Goal: Obtain resource: Download file/media

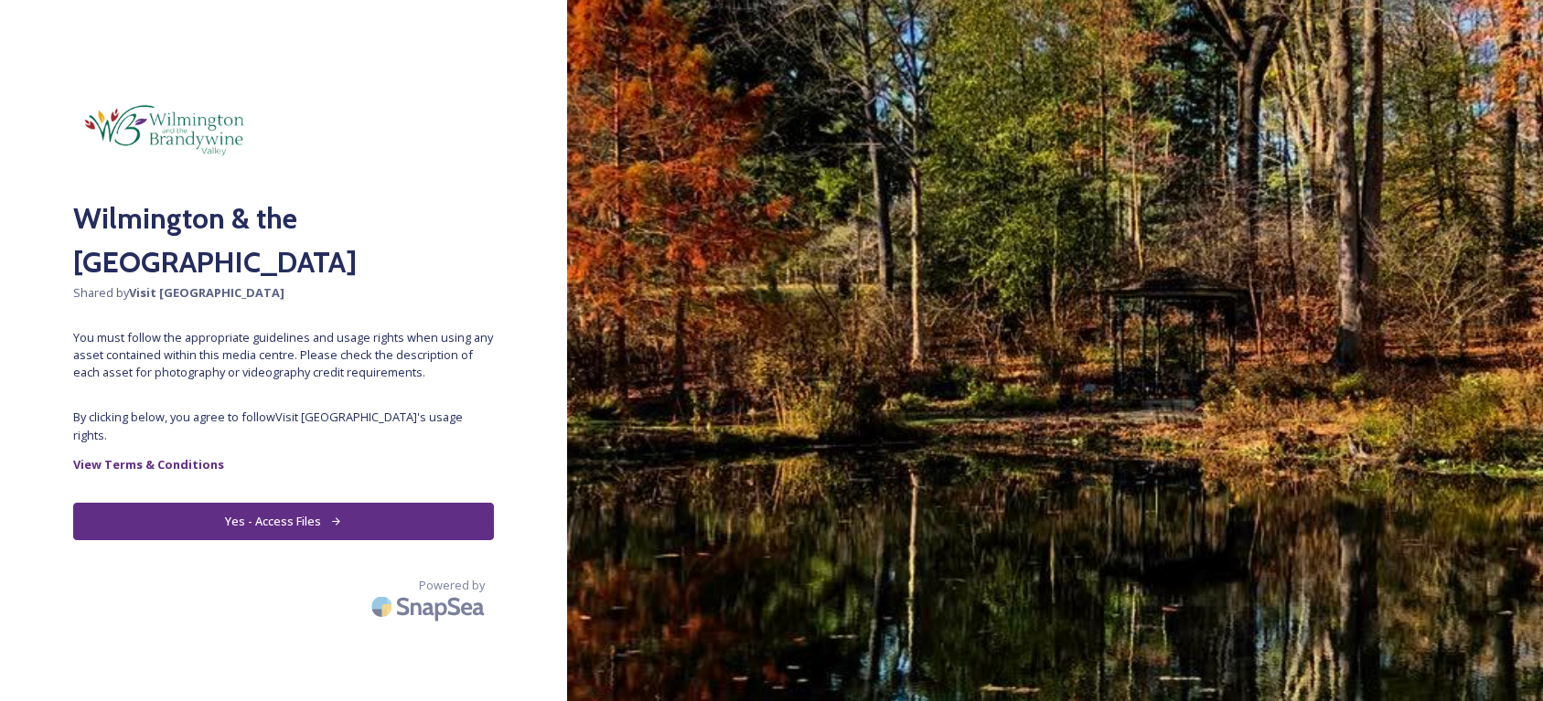
click at [304, 506] on button "Yes - Access Files" at bounding box center [283, 521] width 421 height 37
click at [270, 503] on button "Yes - Access Files" at bounding box center [283, 521] width 421 height 37
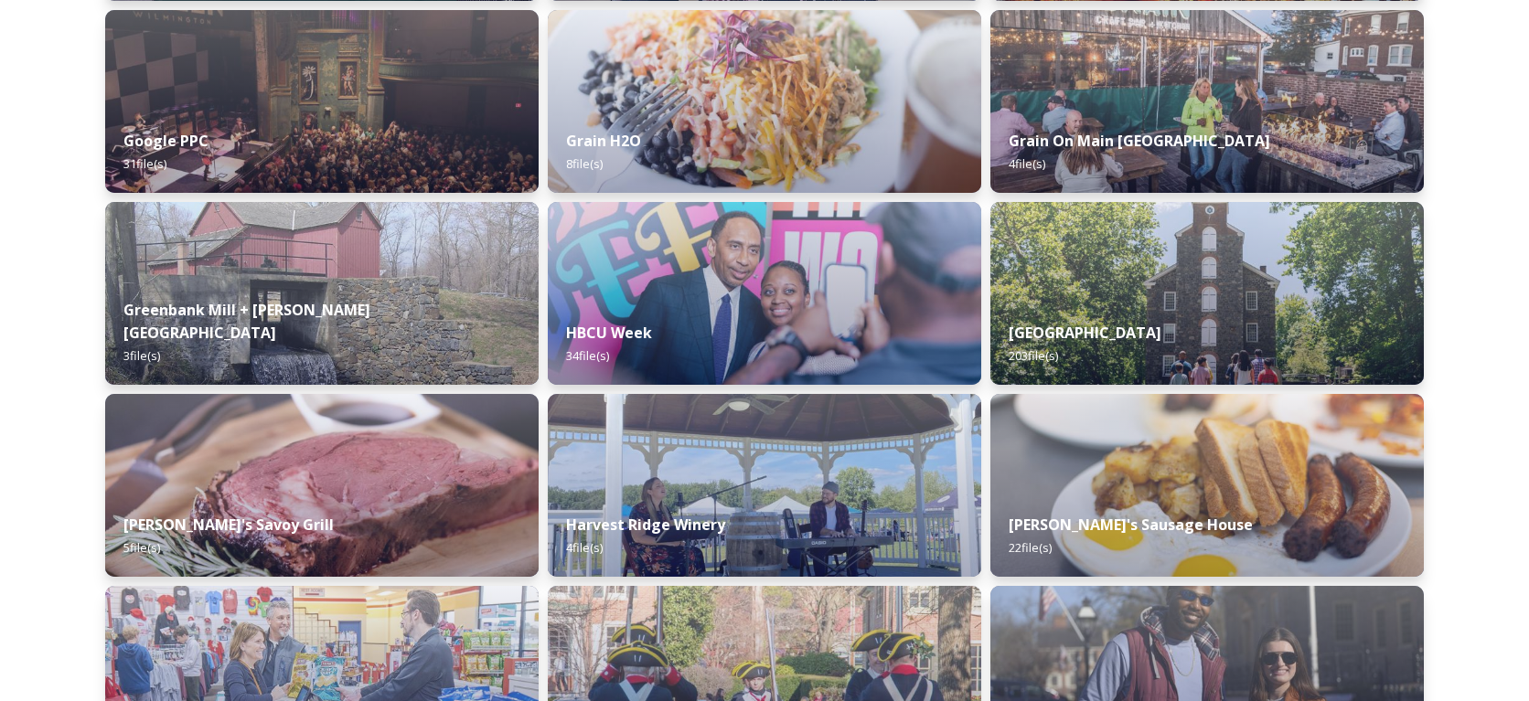
scroll to position [5306, 0]
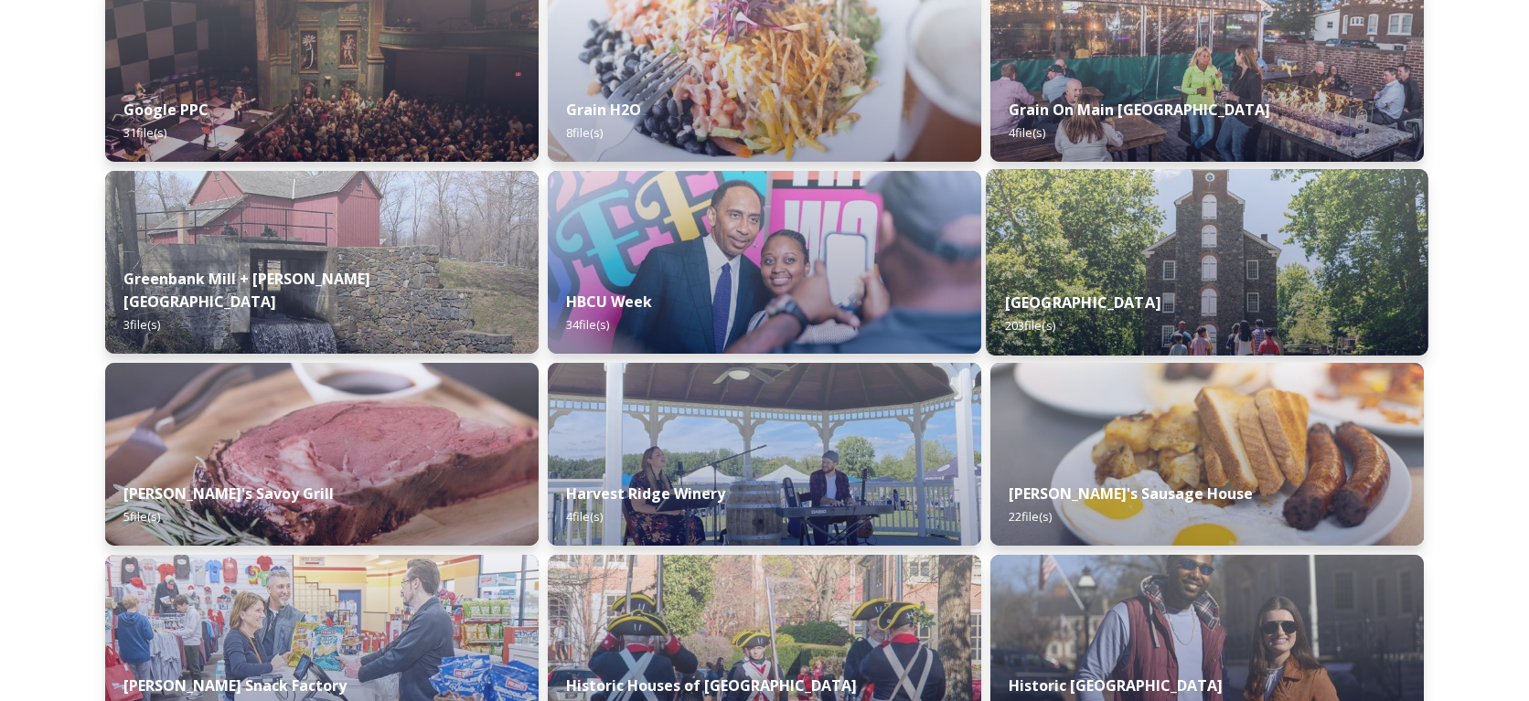
click at [1210, 310] on div "Hagley Museum 203 file(s)" at bounding box center [1207, 313] width 442 height 83
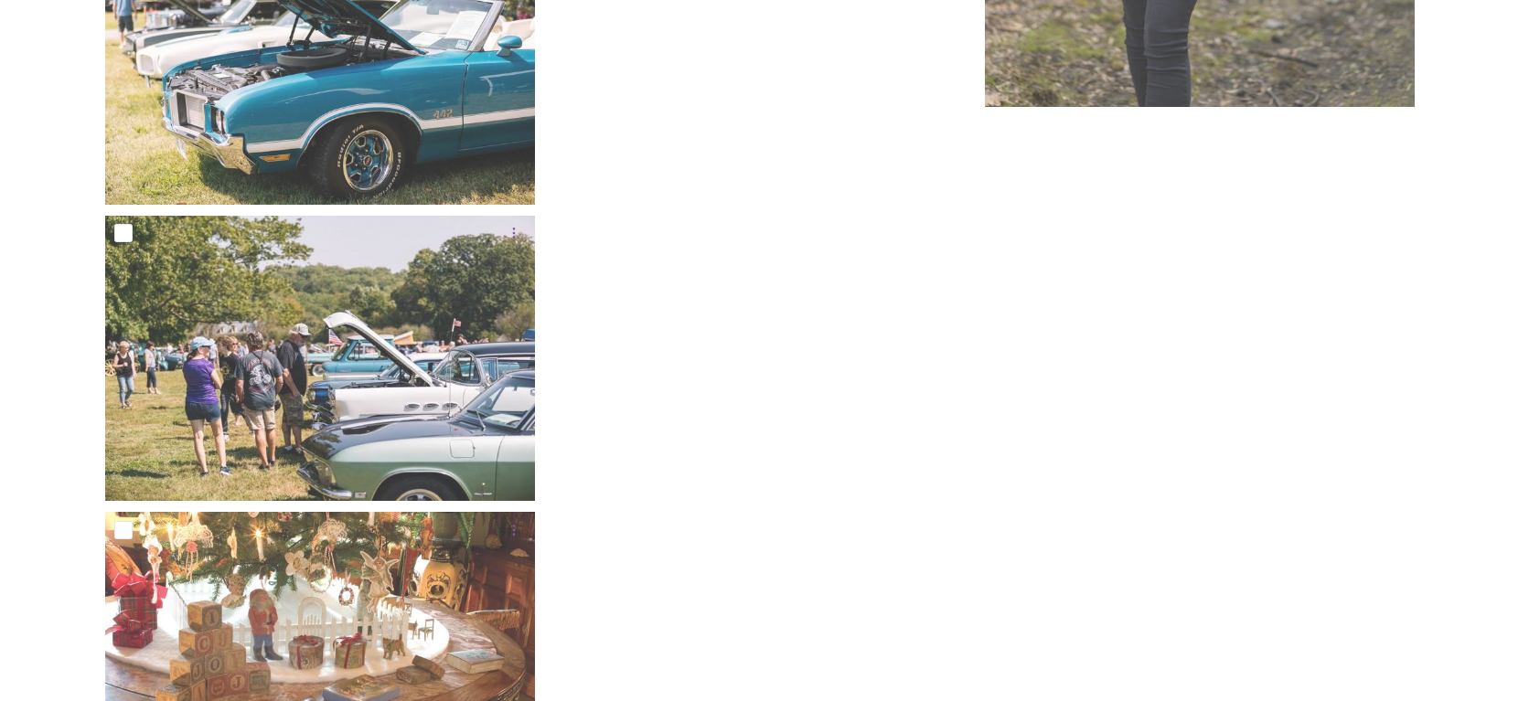
scroll to position [26559, 0]
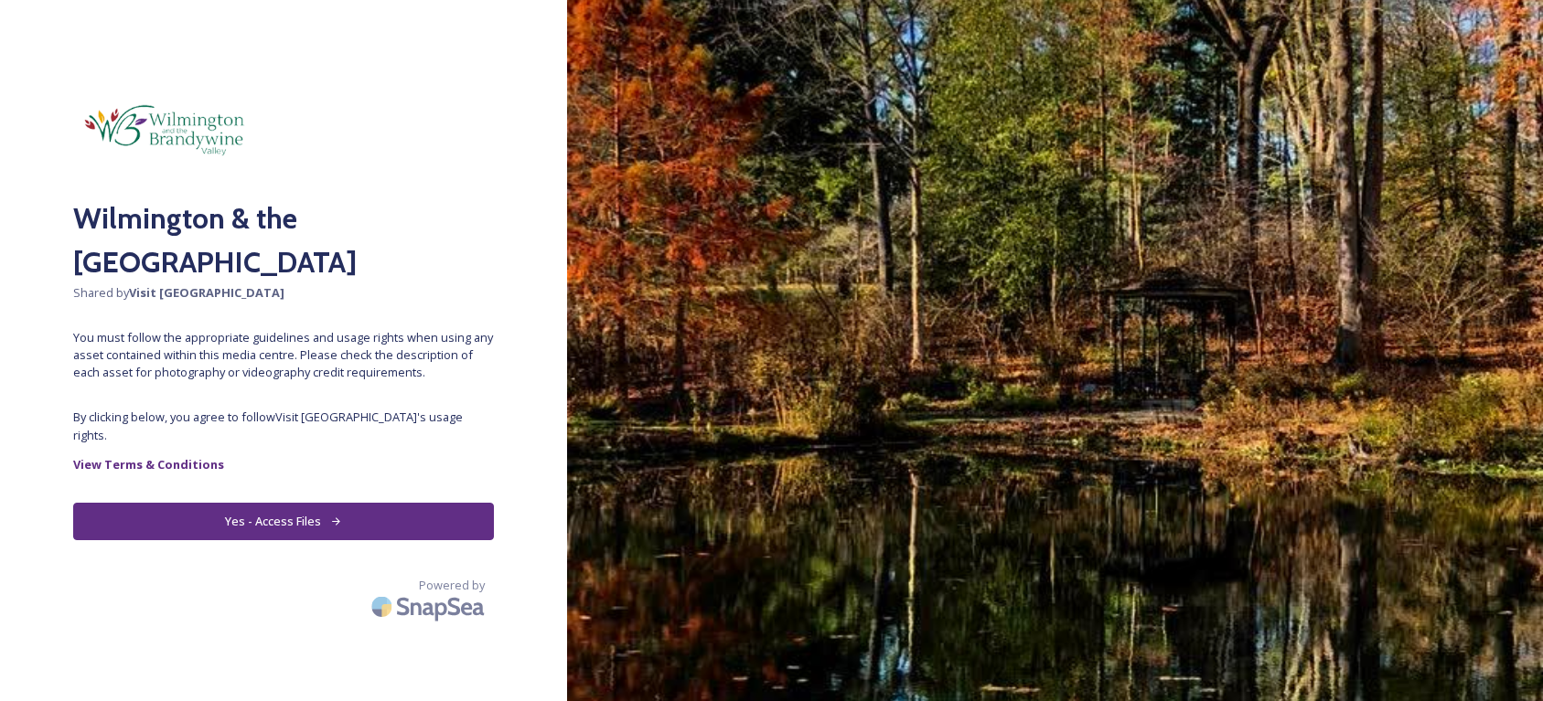
click at [294, 506] on button "Yes - Access Files" at bounding box center [283, 521] width 421 height 37
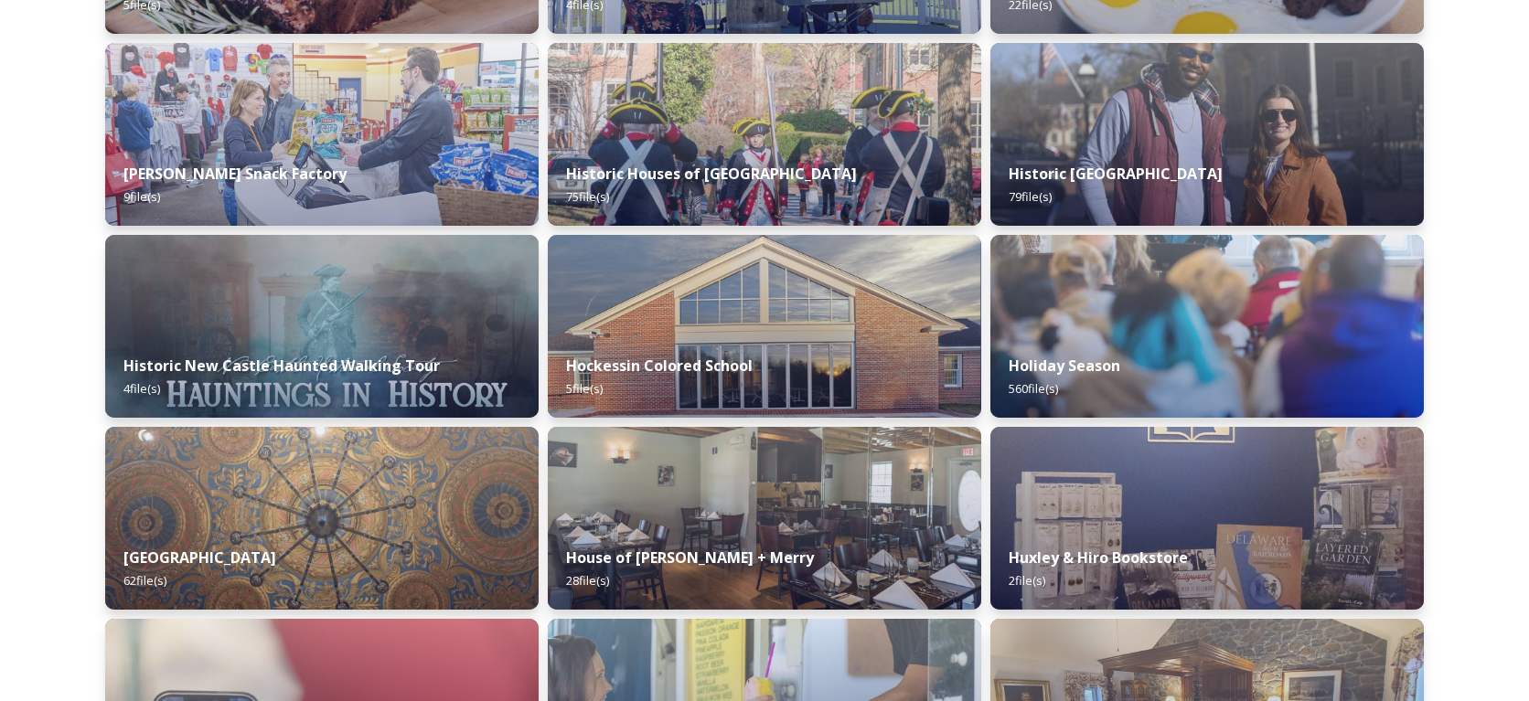
scroll to position [5865, 0]
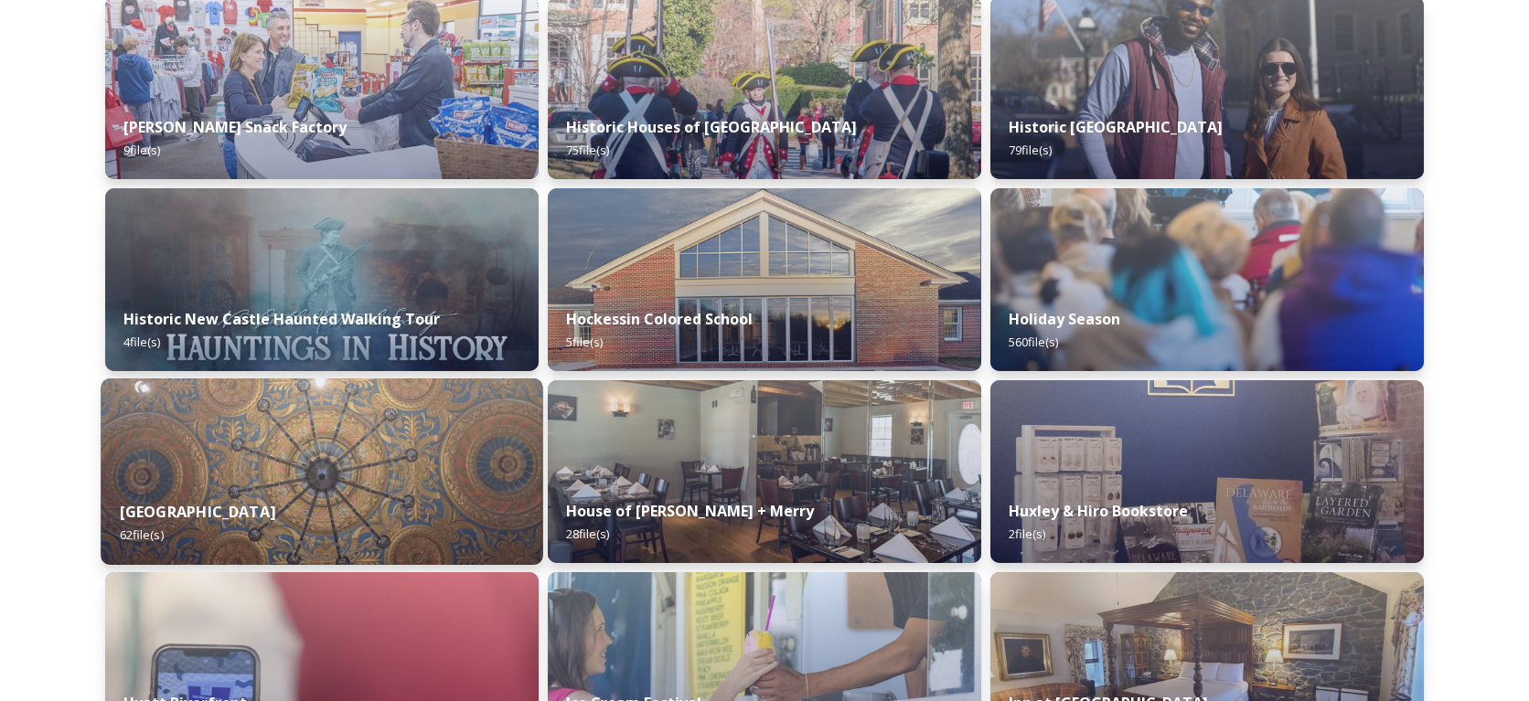
click at [277, 476] on img at bounding box center [322, 472] width 442 height 187
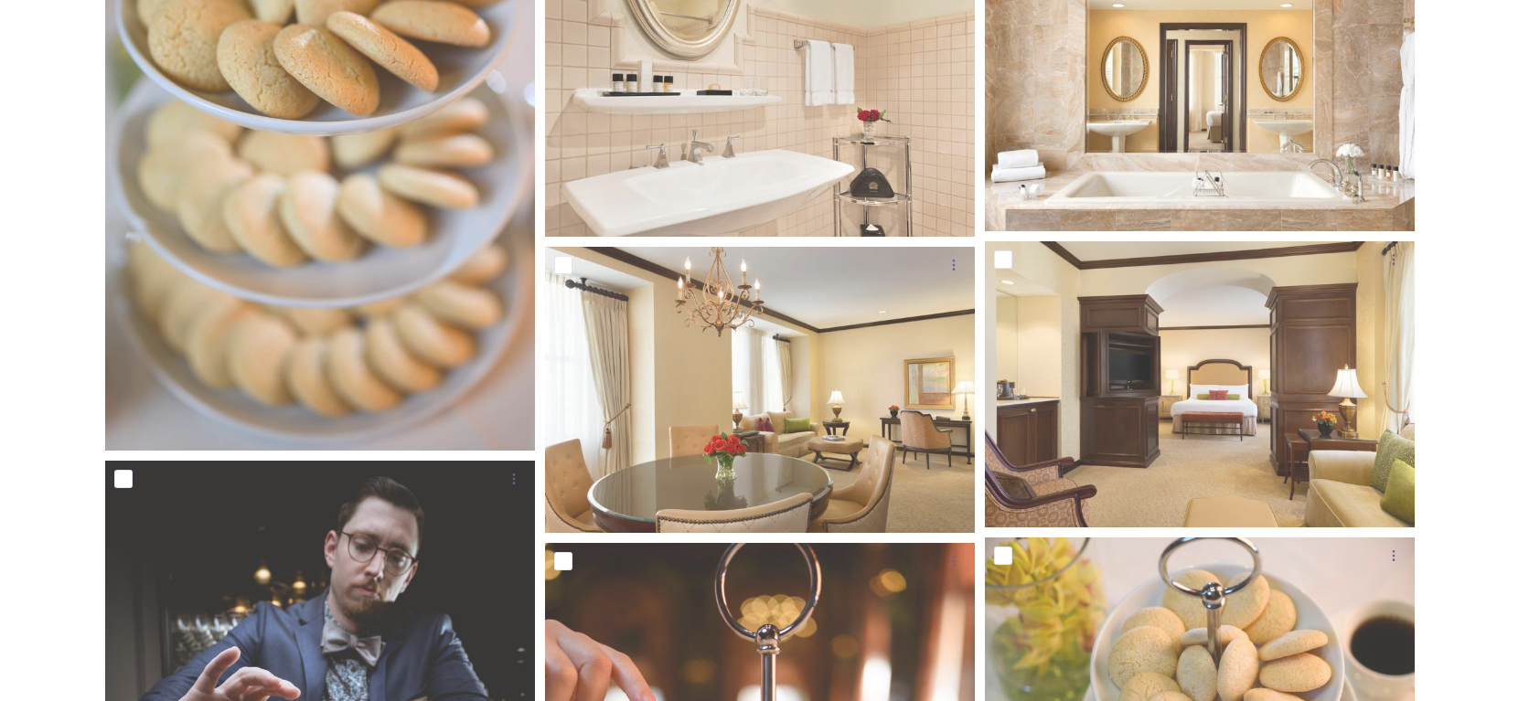
scroll to position [3982, 0]
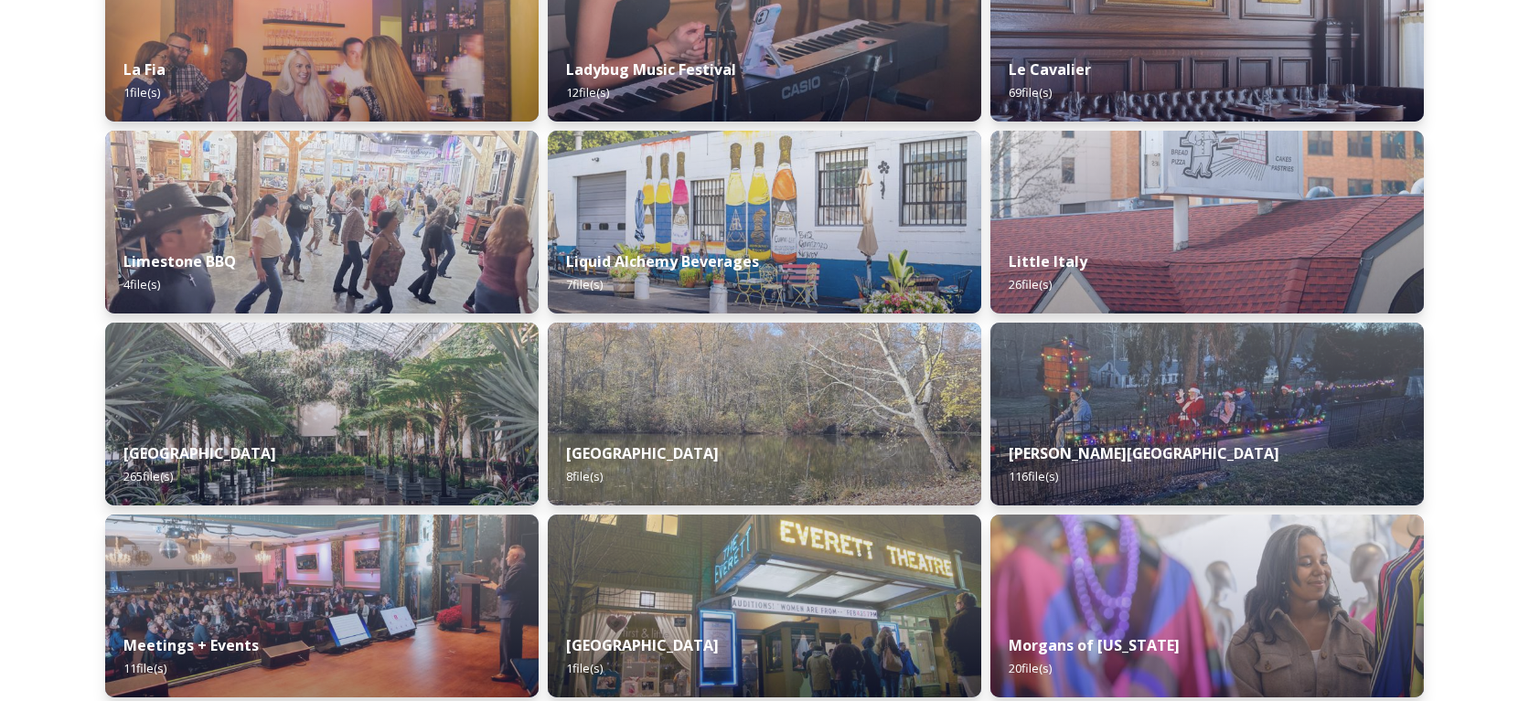
scroll to position [7107, 0]
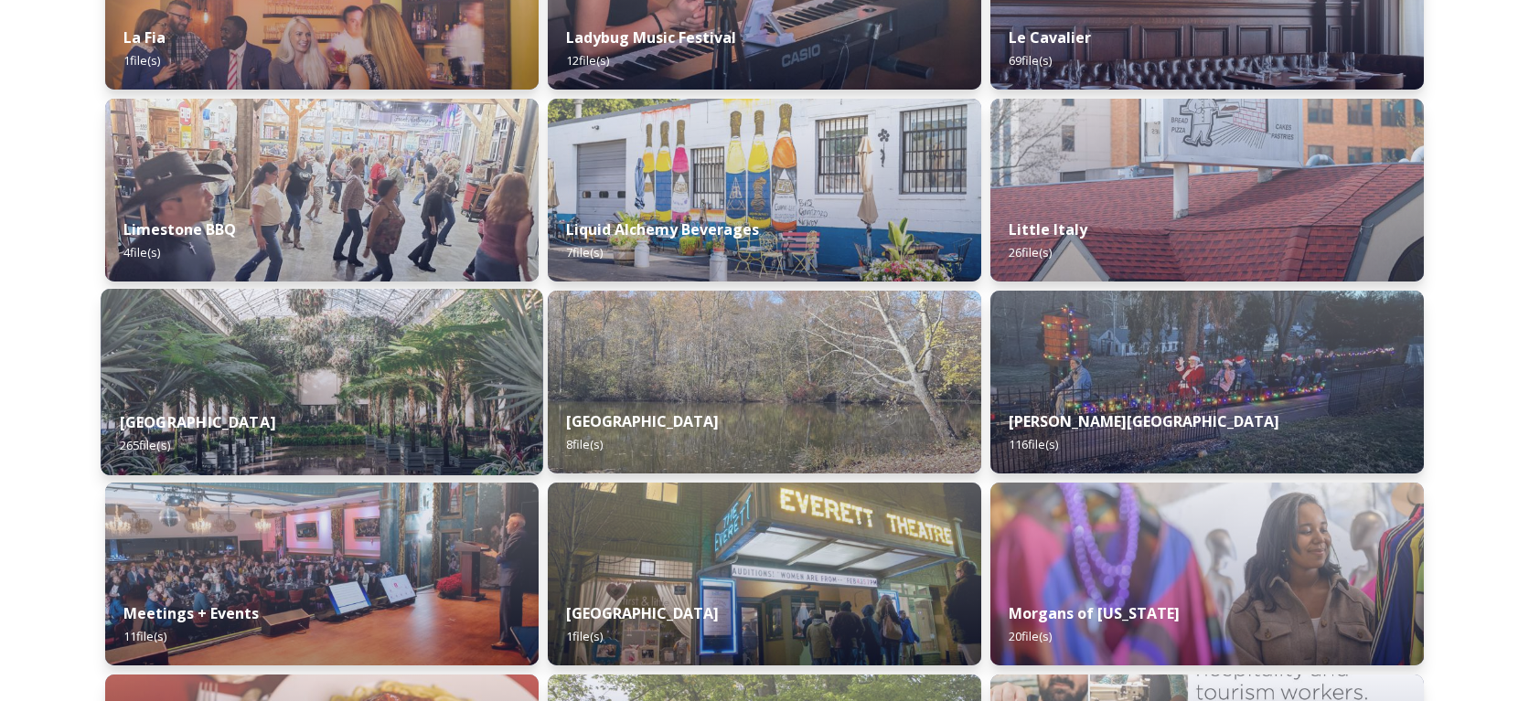
click at [327, 388] on img at bounding box center [322, 382] width 442 height 187
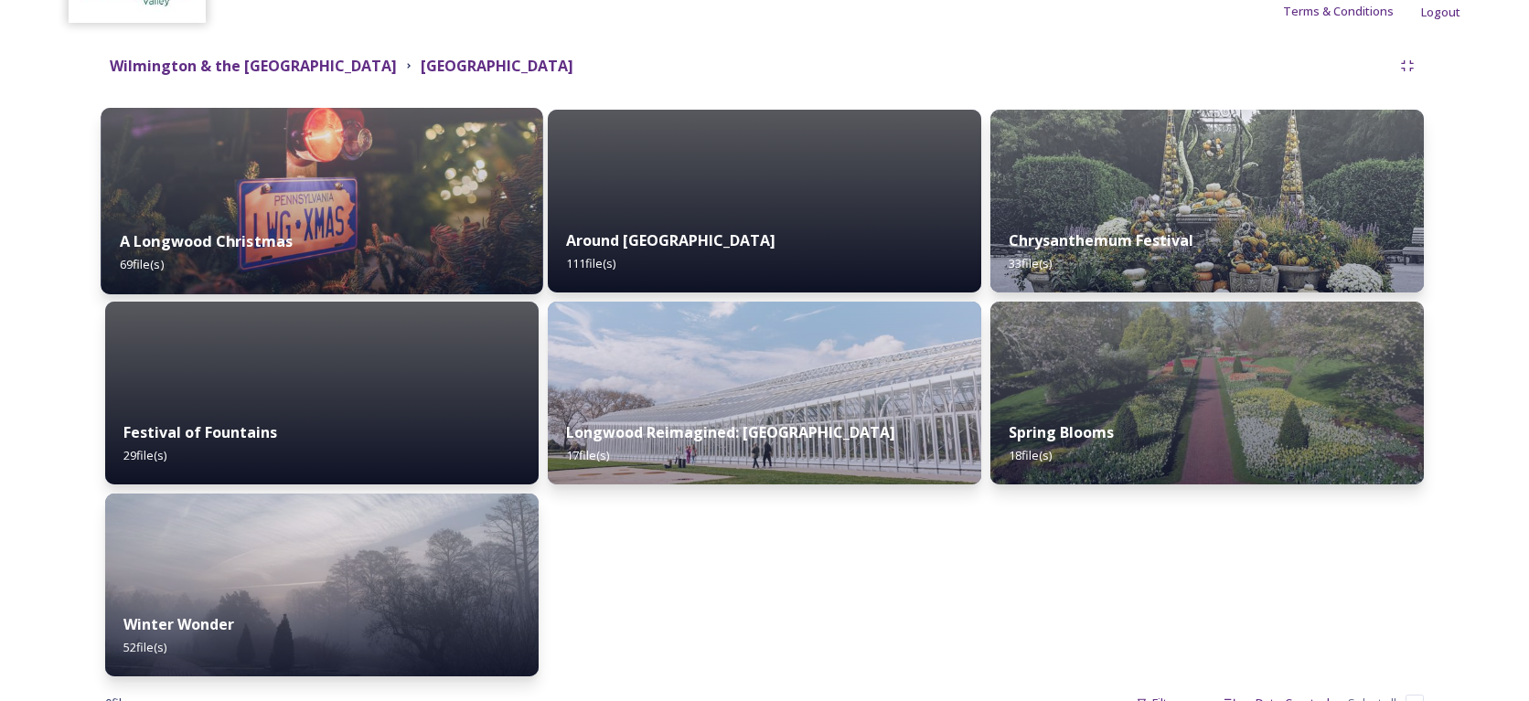
scroll to position [181, 0]
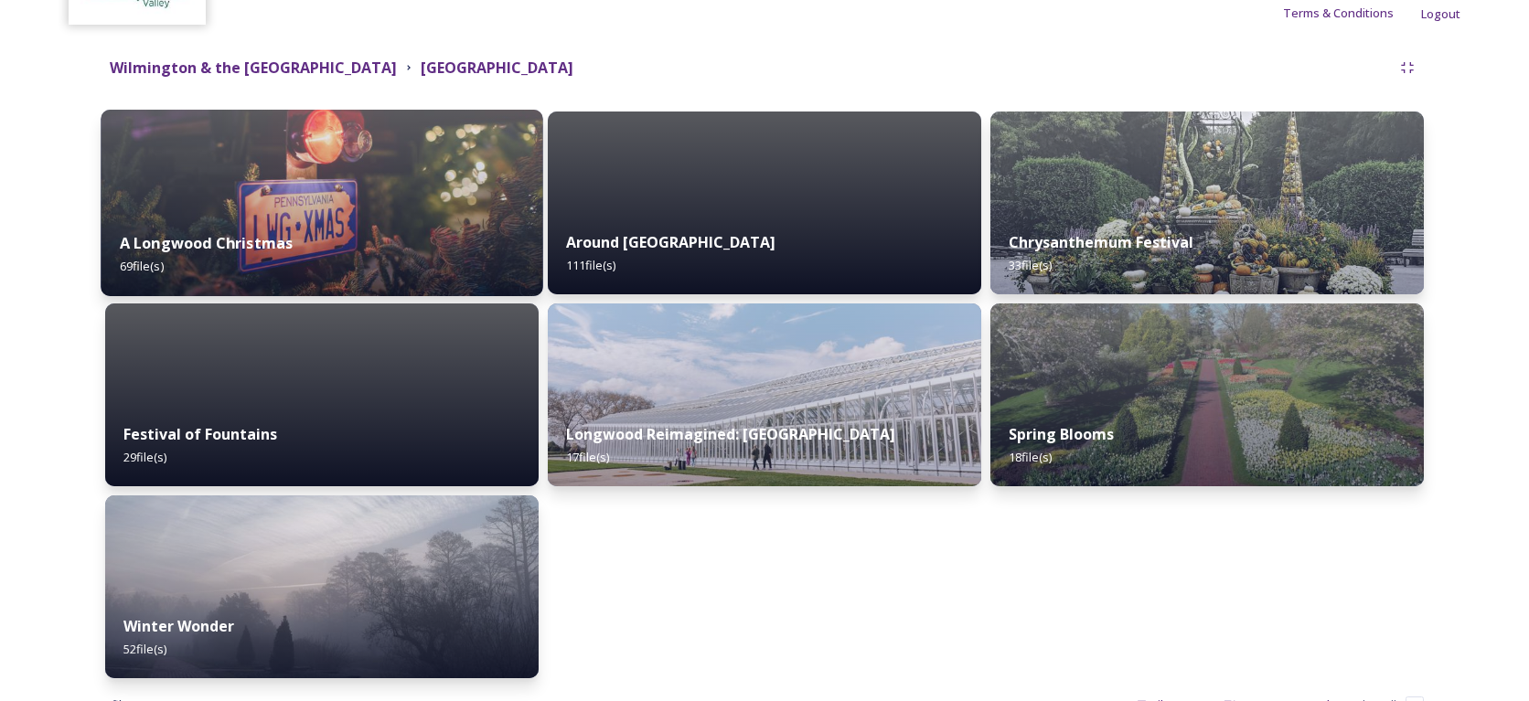
click at [278, 212] on img at bounding box center [322, 203] width 442 height 187
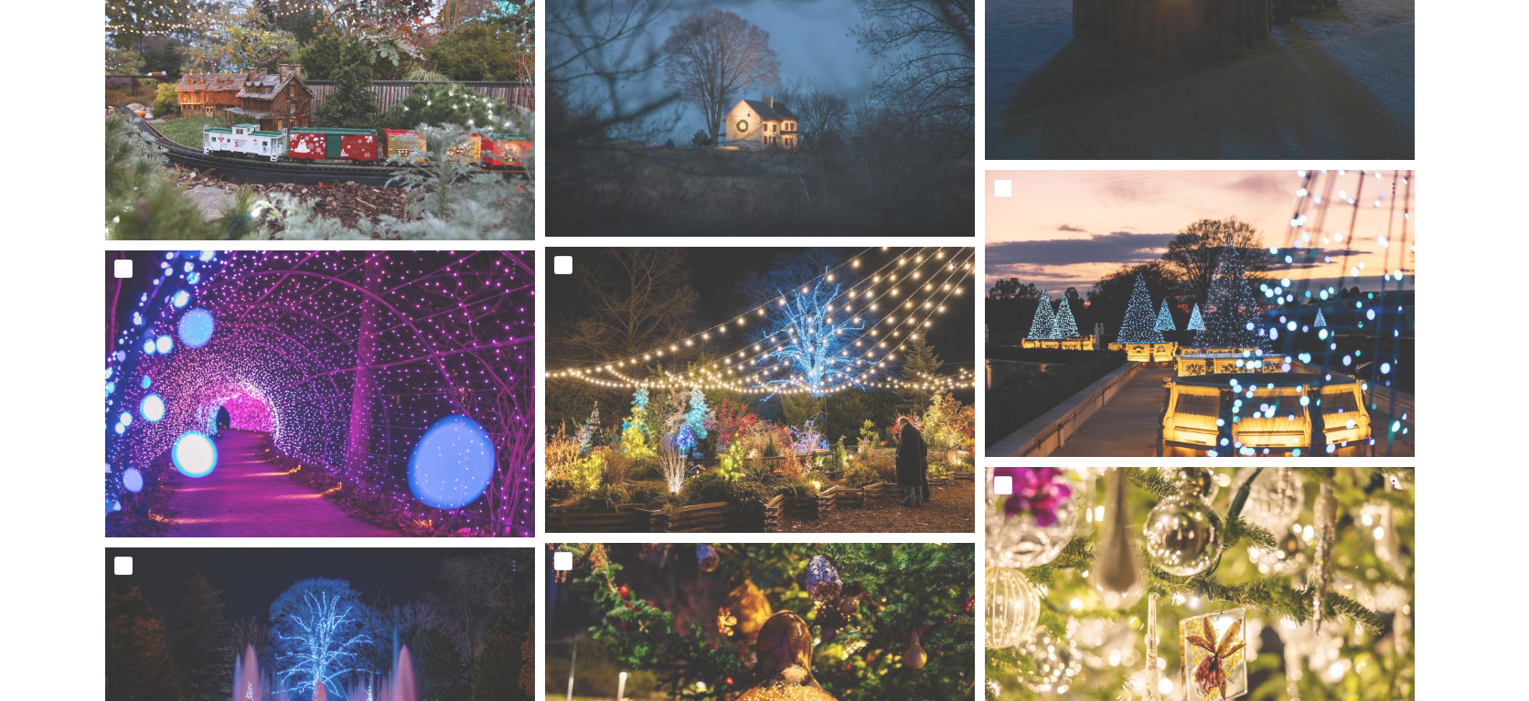
scroll to position [4081, 0]
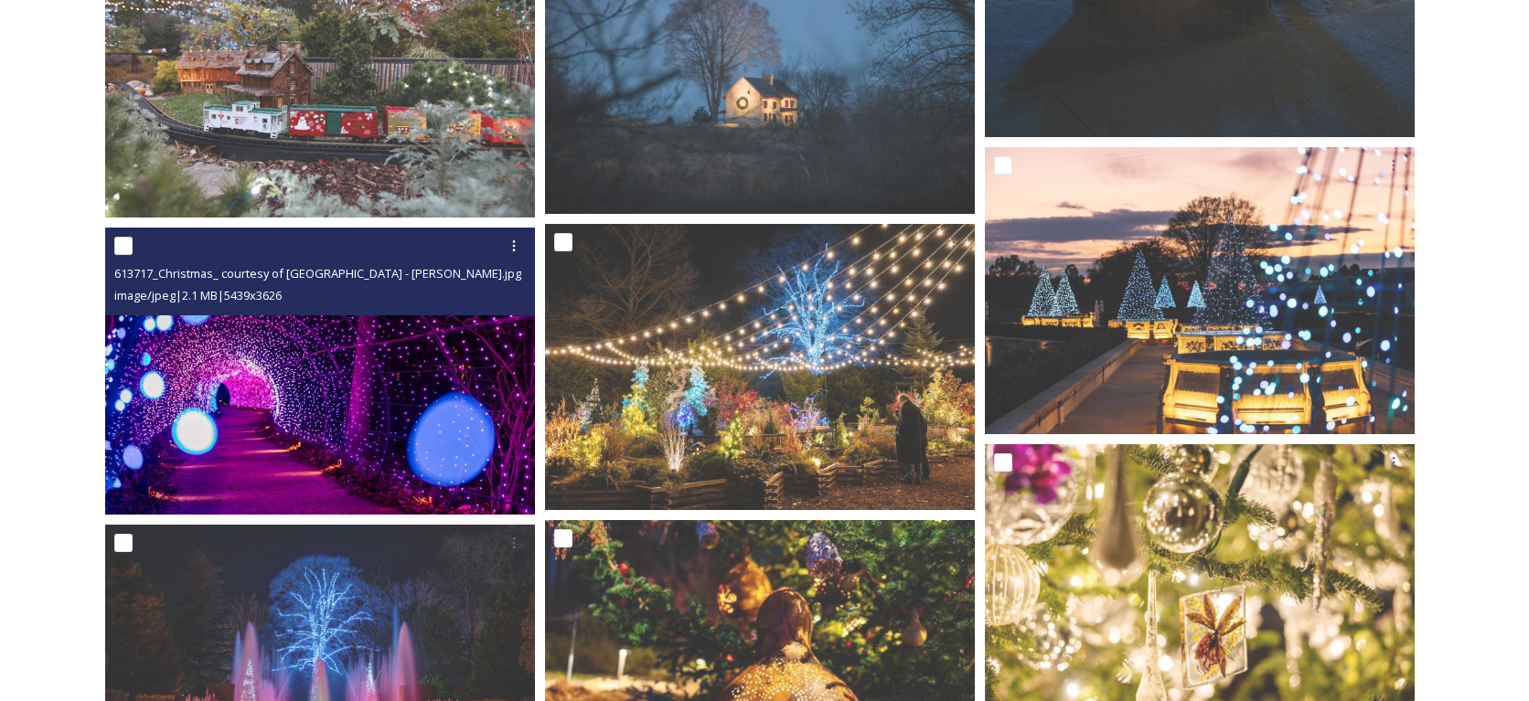
click at [371, 390] on img at bounding box center [320, 371] width 430 height 287
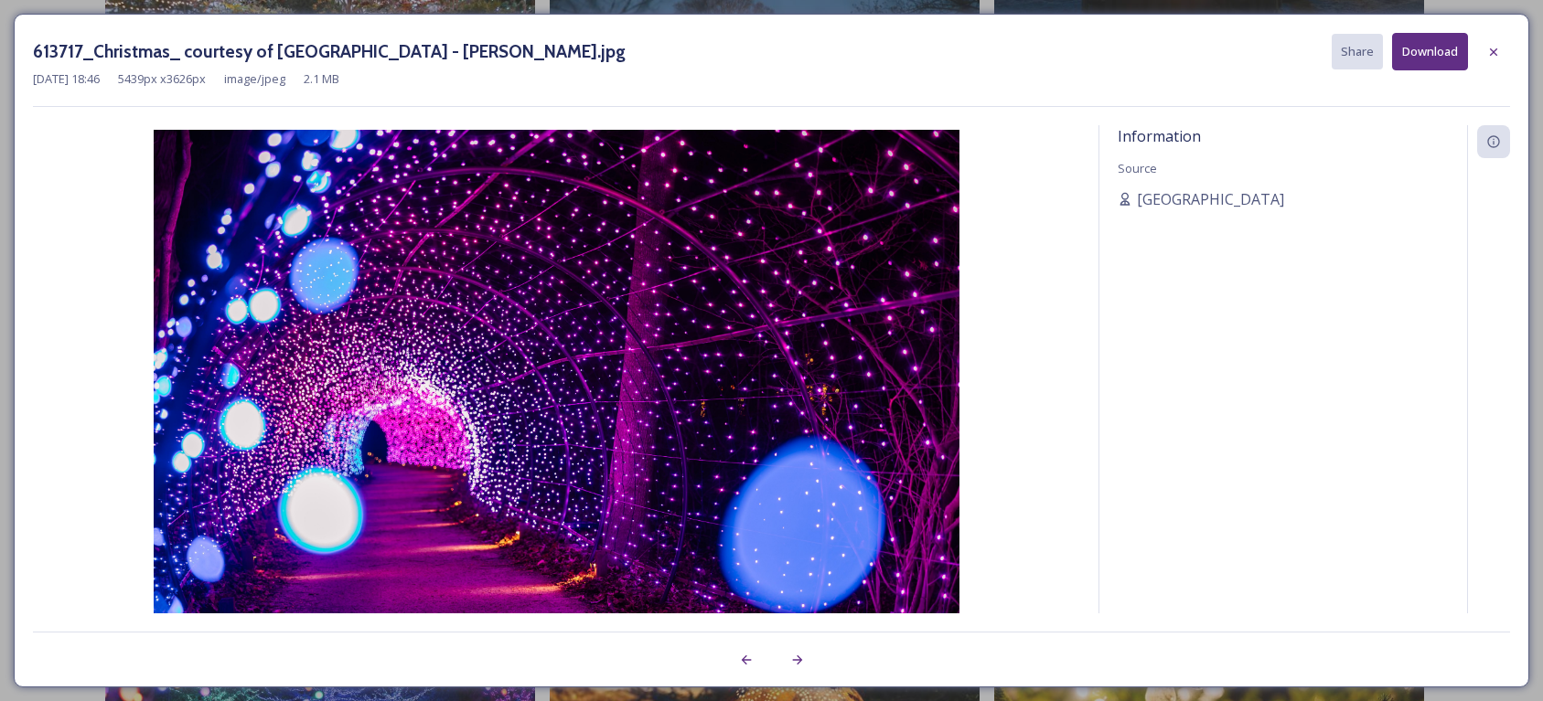
click at [1425, 57] on button "Download" at bounding box center [1430, 51] width 76 height 37
click at [1490, 49] on icon at bounding box center [1493, 51] width 7 height 7
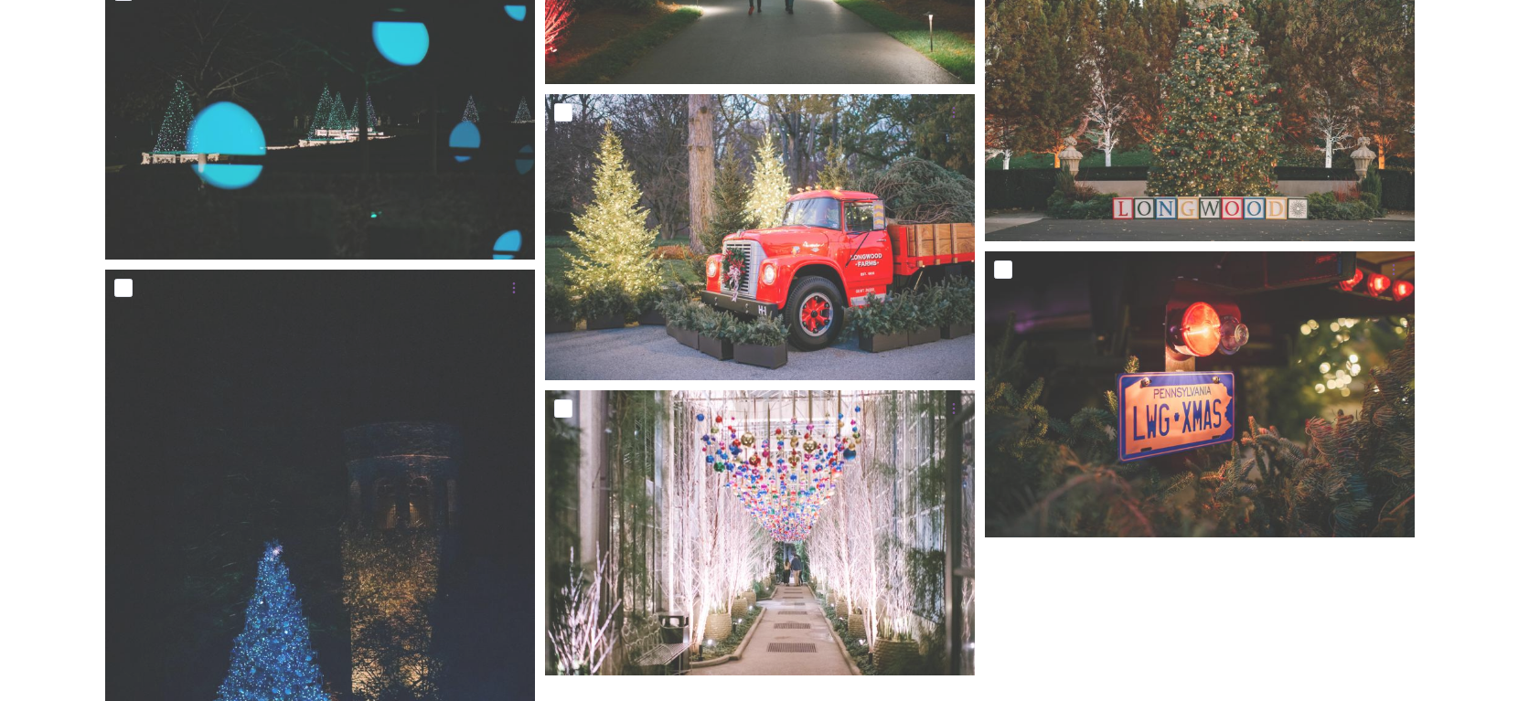
scroll to position [7552, 0]
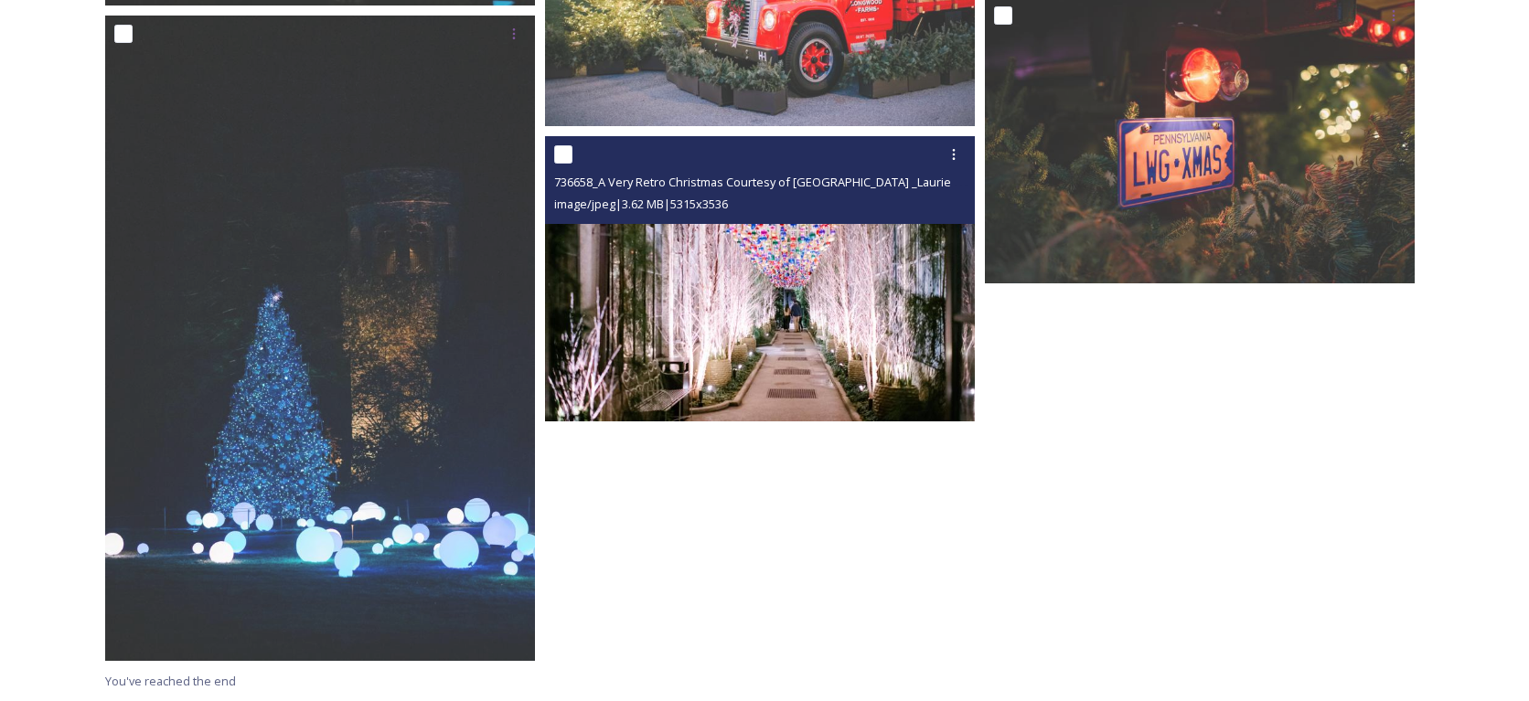
click at [840, 336] on img at bounding box center [760, 279] width 430 height 286
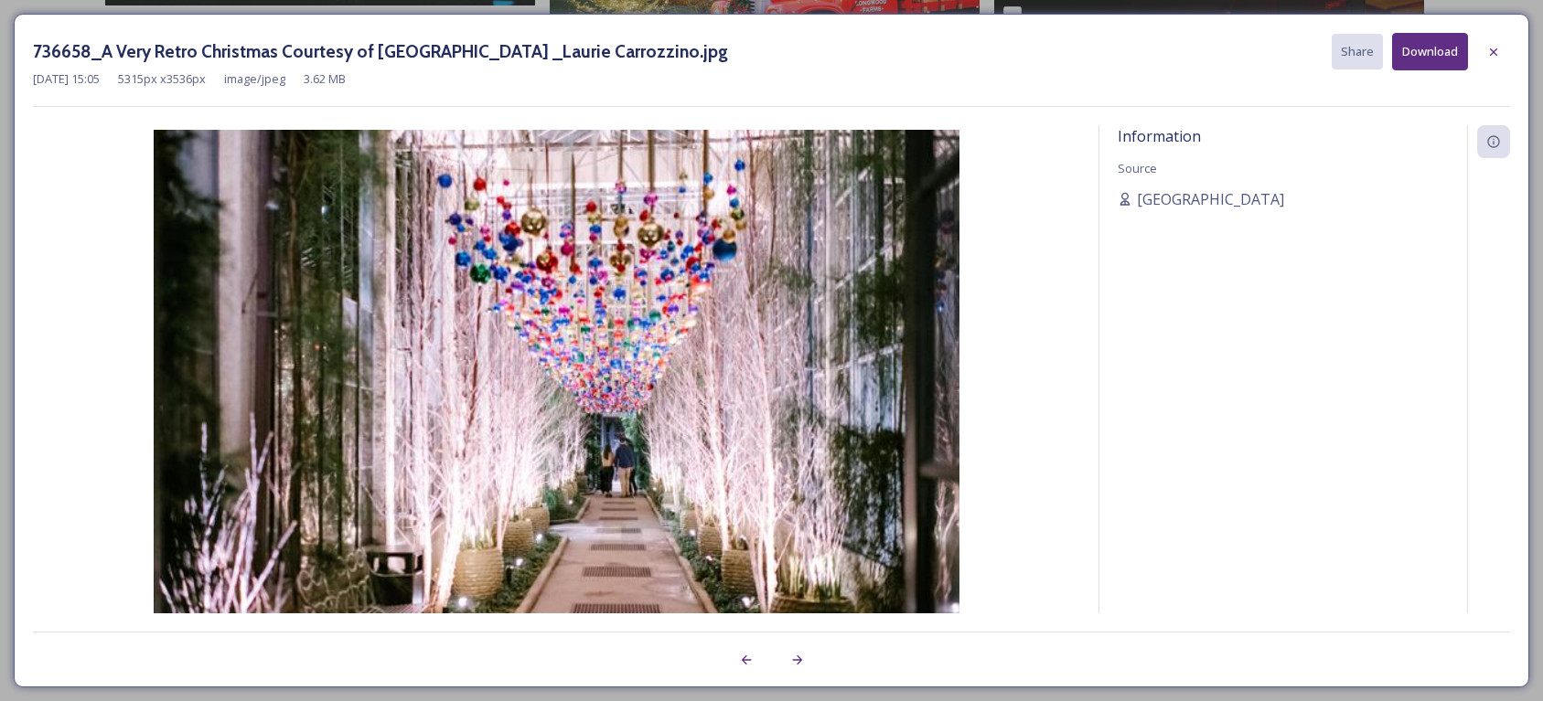
click at [843, 336] on img at bounding box center [556, 398] width 1047 height 537
click at [1437, 41] on button "Download" at bounding box center [1430, 51] width 76 height 37
click at [563, 95] on div "736658_A Very Retro Christmas Courtesy of [GEOGRAPHIC_DATA] _Laurie Carrozzino.…" at bounding box center [771, 70] width 1477 height 74
click at [1490, 50] on icon at bounding box center [1493, 52] width 15 height 15
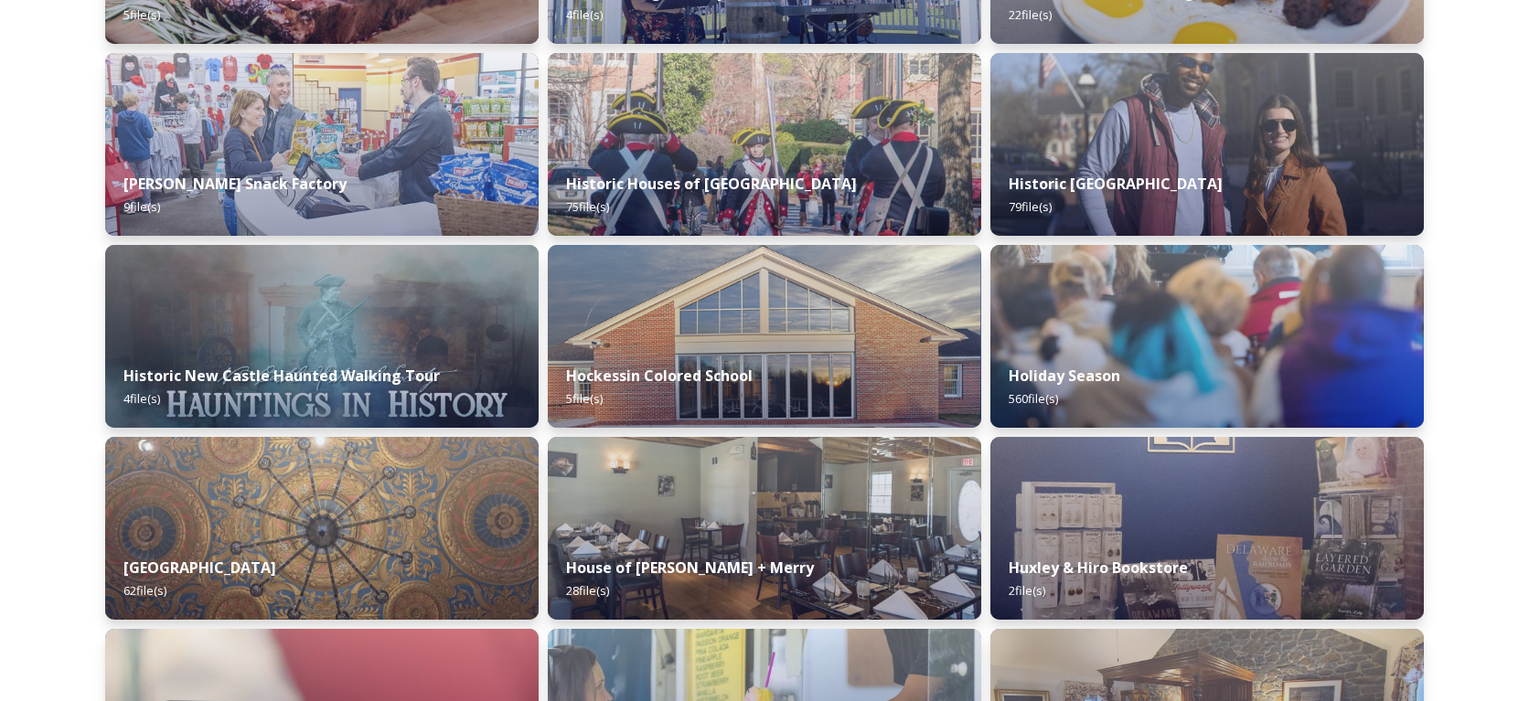
scroll to position [5793, 0]
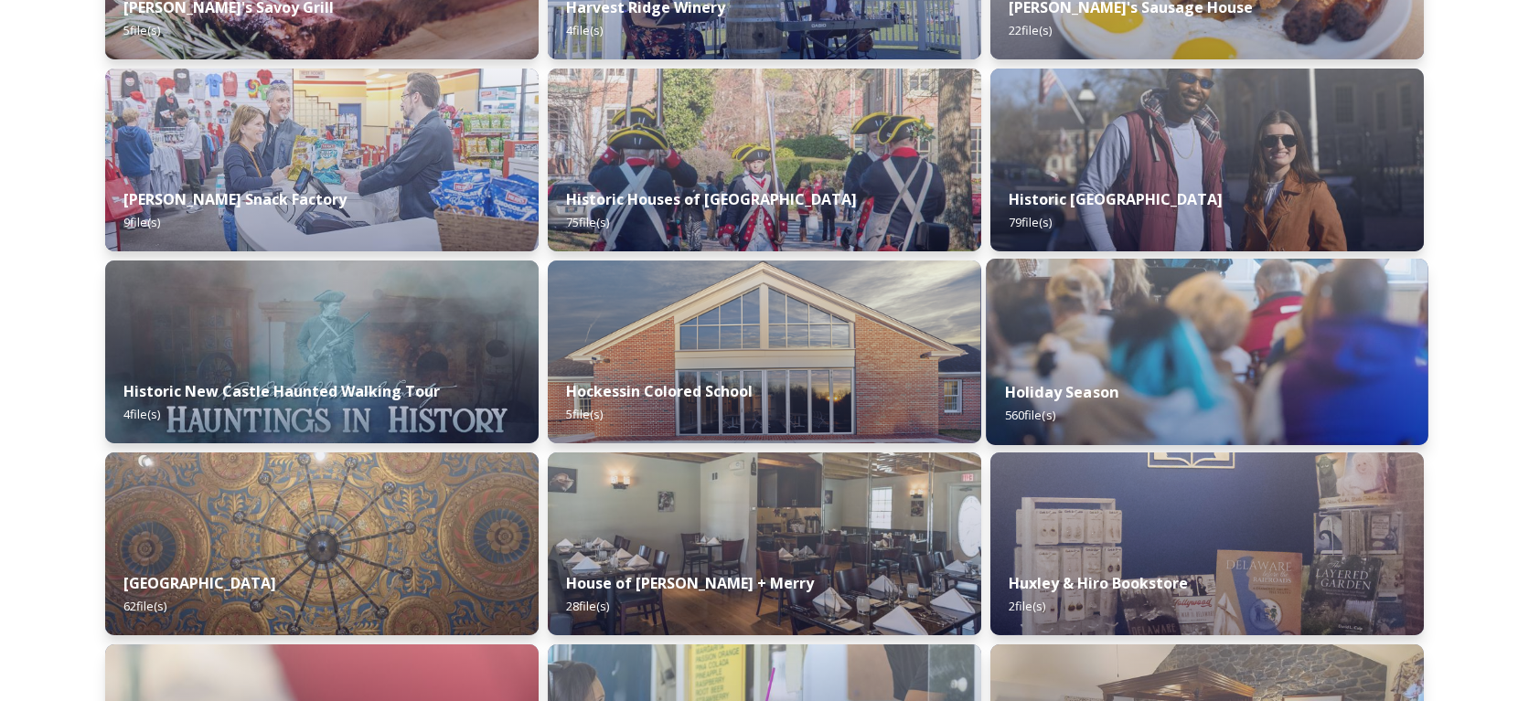
click at [1157, 369] on div "Holiday Season 560 file(s)" at bounding box center [1207, 403] width 442 height 83
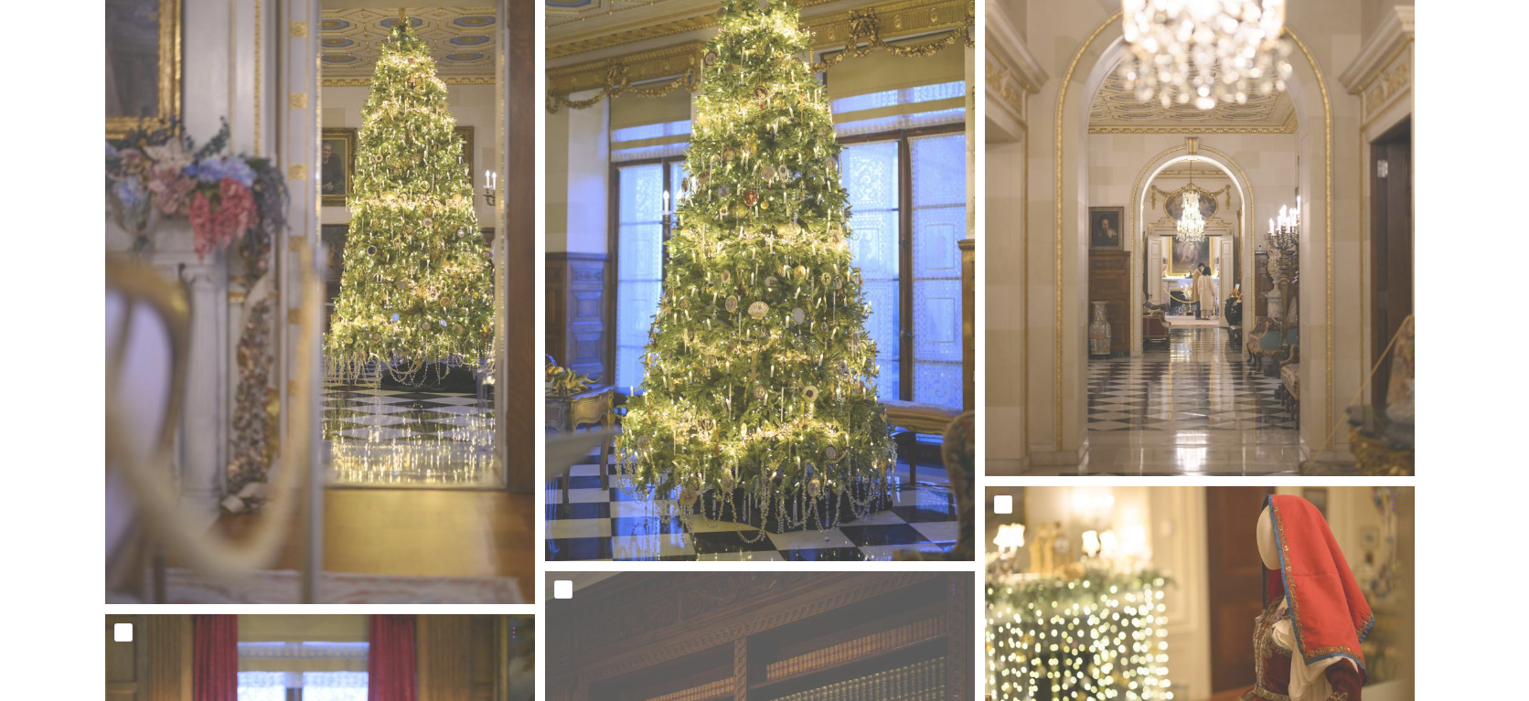
scroll to position [14978, 0]
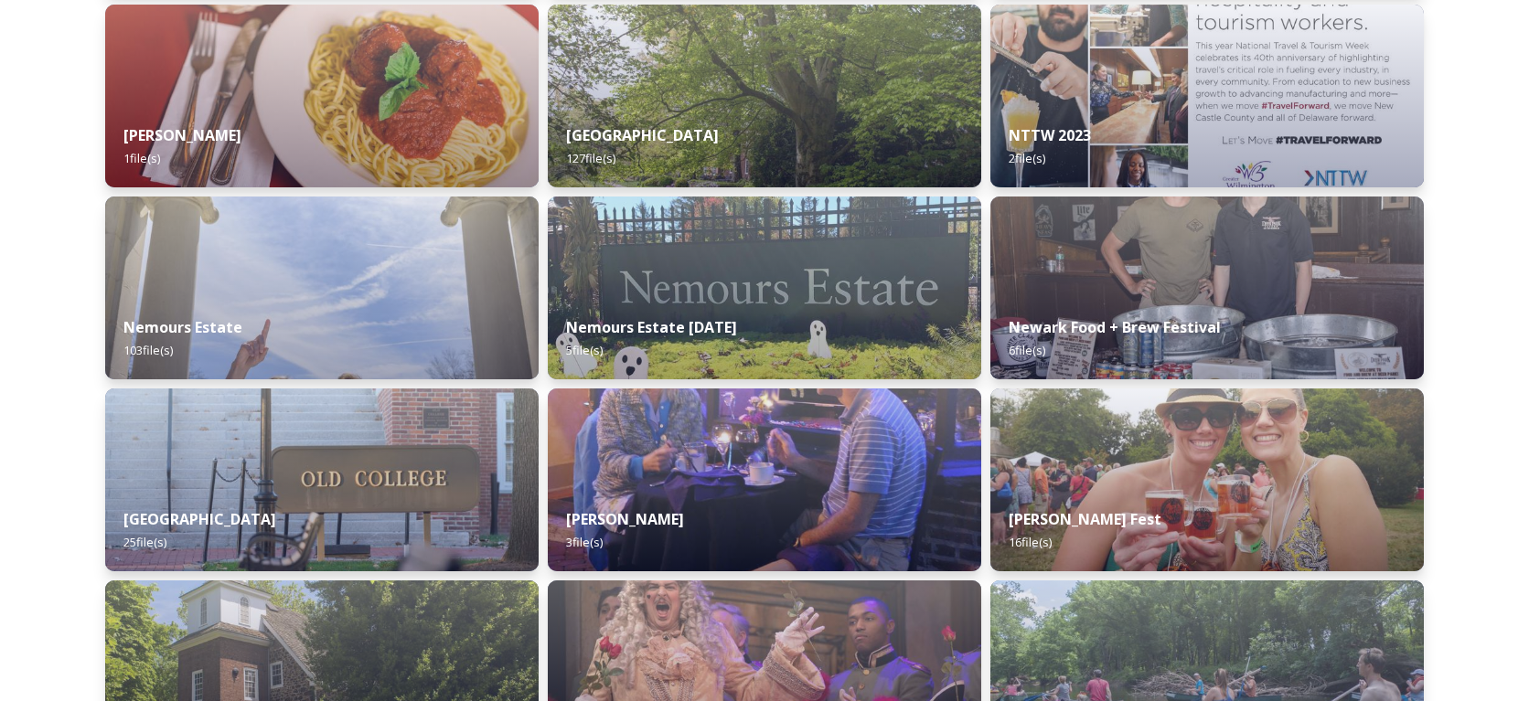
scroll to position [7824, 0]
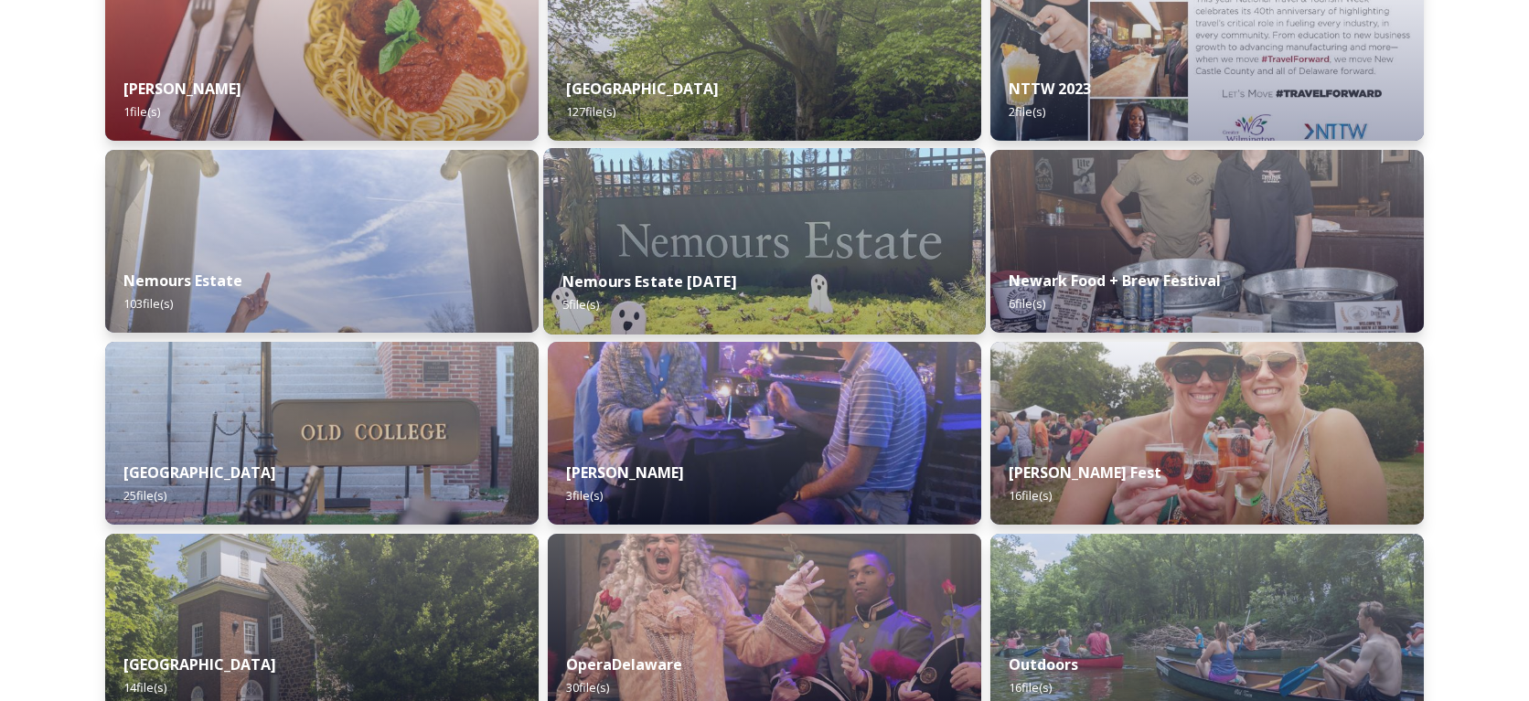
click at [774, 269] on div "Nemours Estate [DATE] 5 file(s)" at bounding box center [764, 292] width 442 height 83
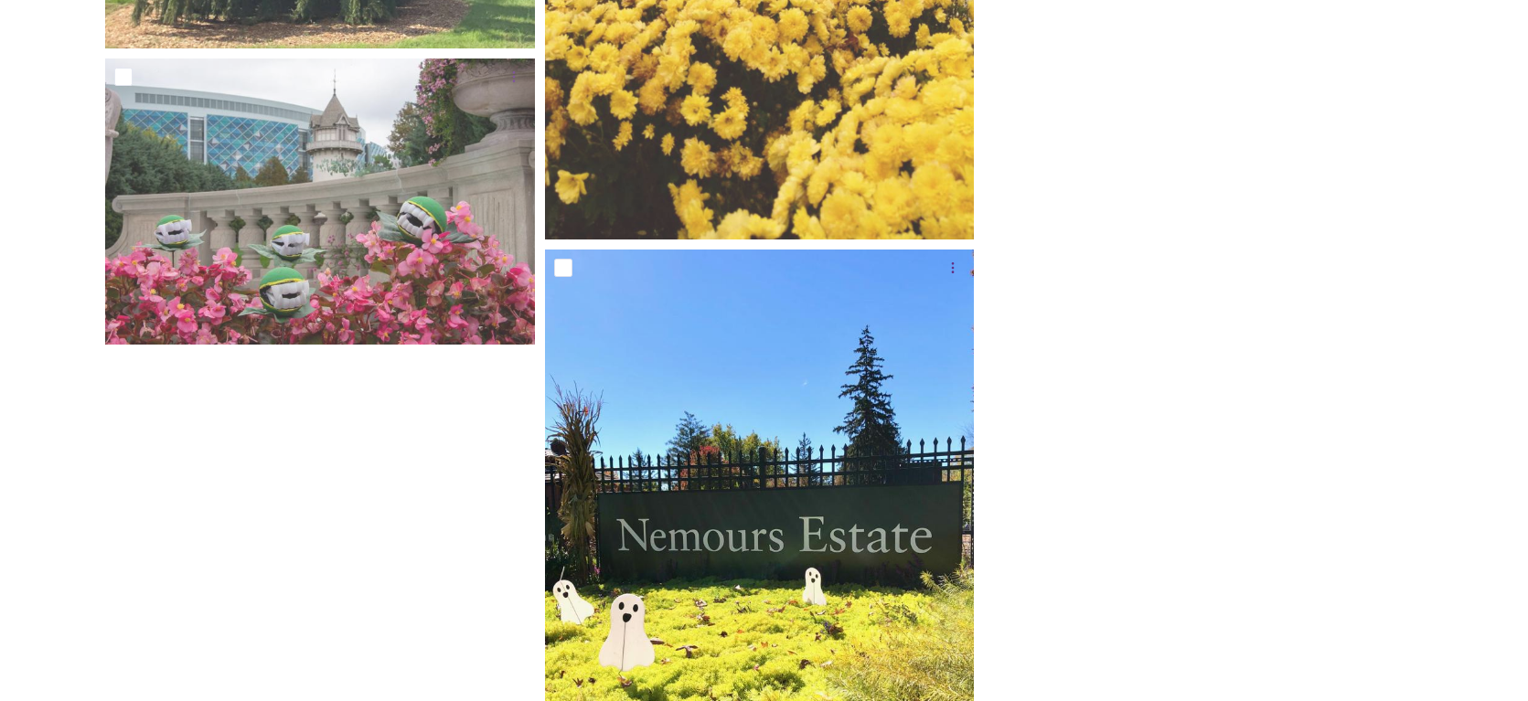
scroll to position [860, 0]
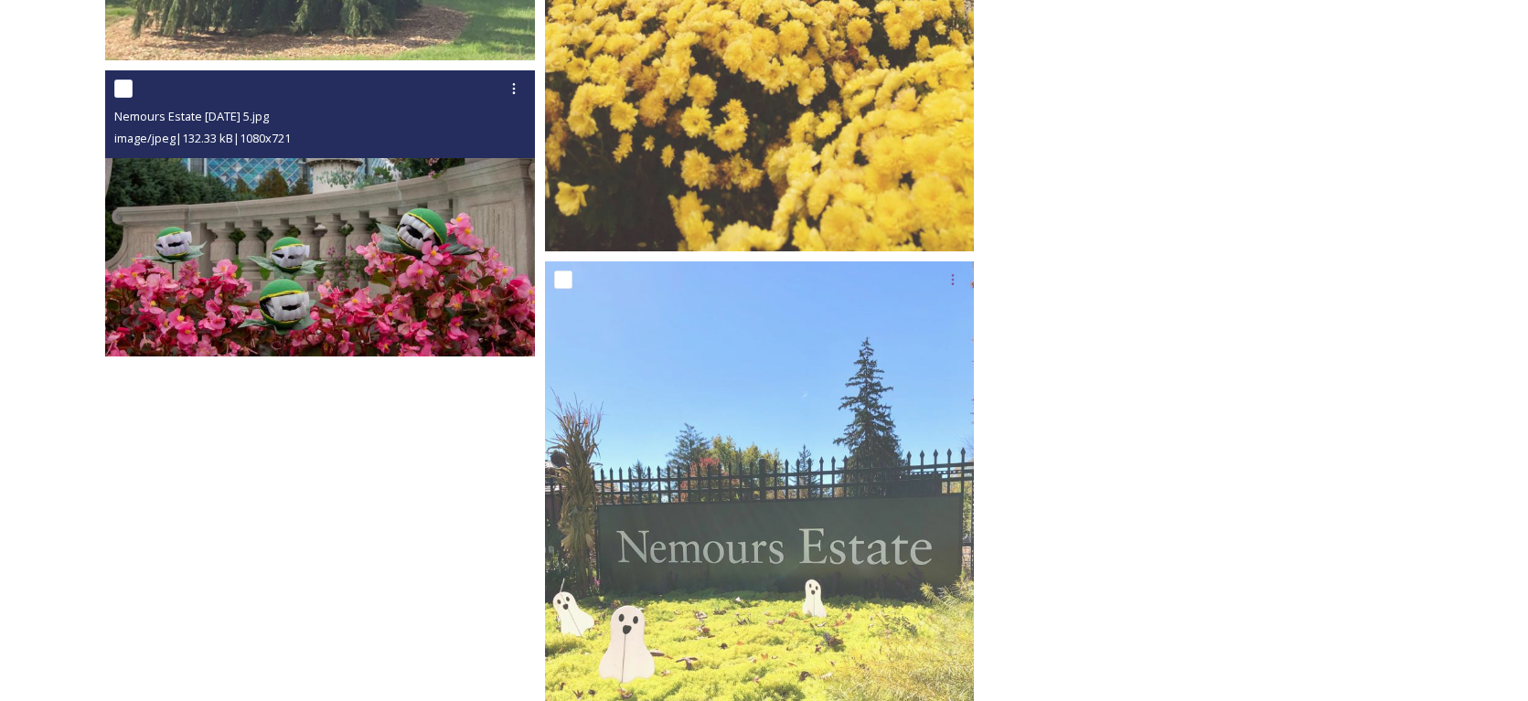
click at [358, 270] on img at bounding box center [320, 213] width 430 height 287
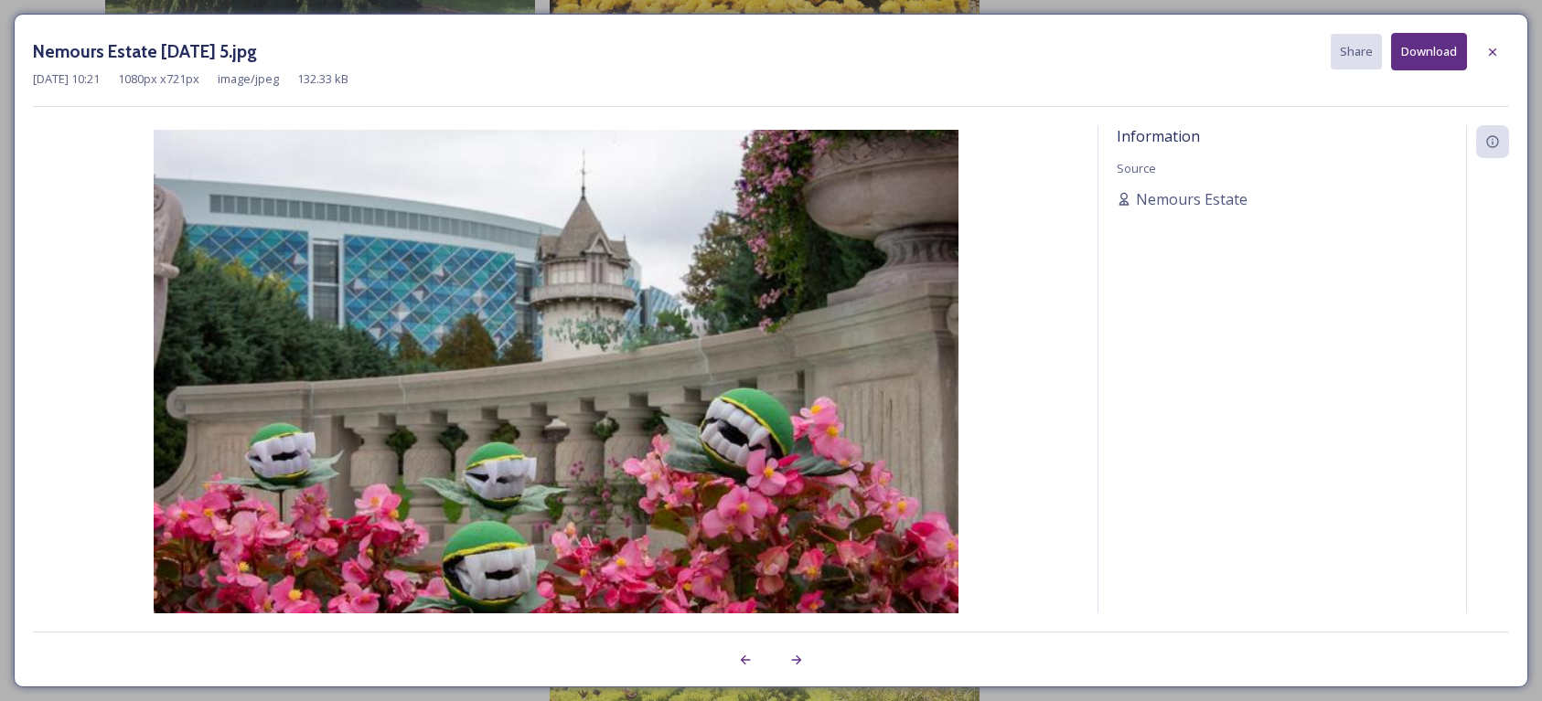
click at [358, 268] on img at bounding box center [556, 398] width 1046 height 537
click at [1494, 50] on icon at bounding box center [1492, 51] width 7 height 7
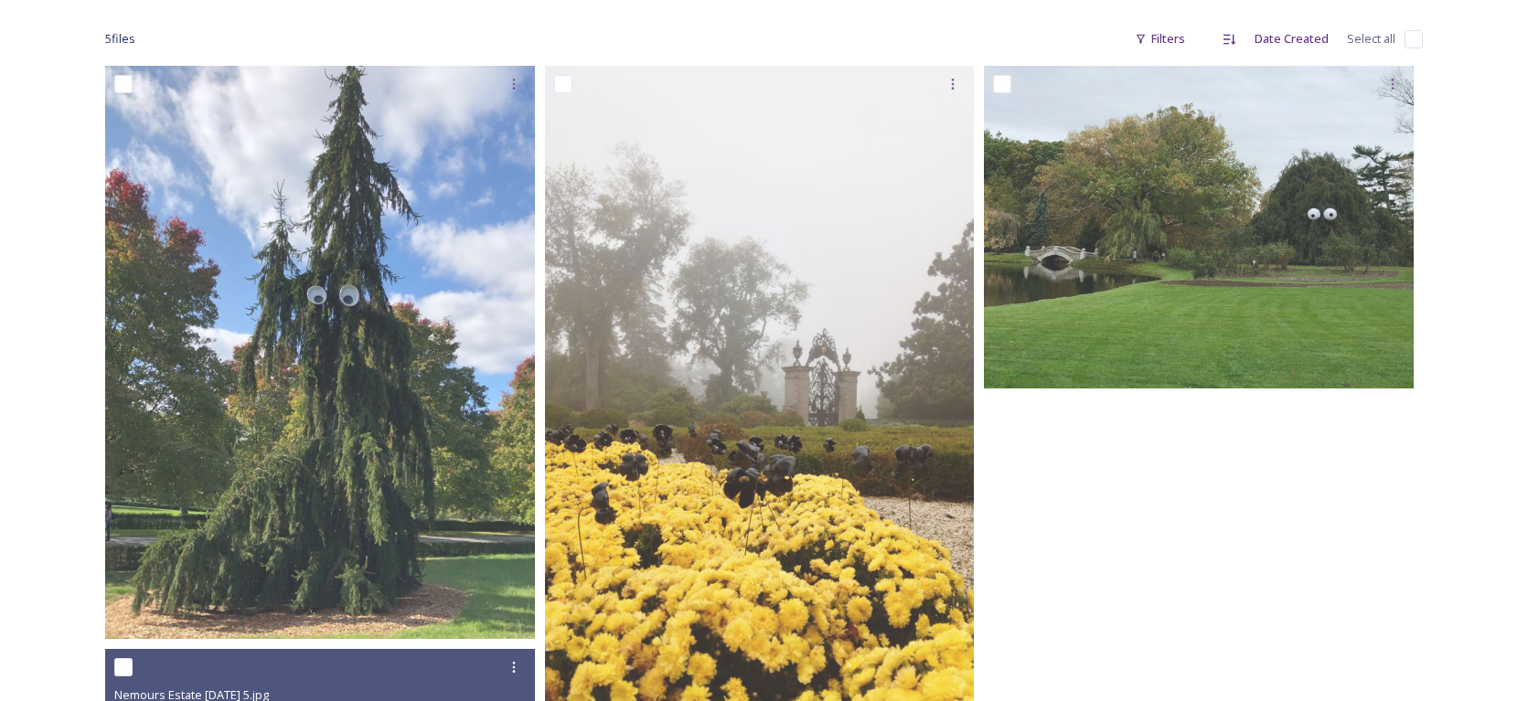
scroll to position [262, 0]
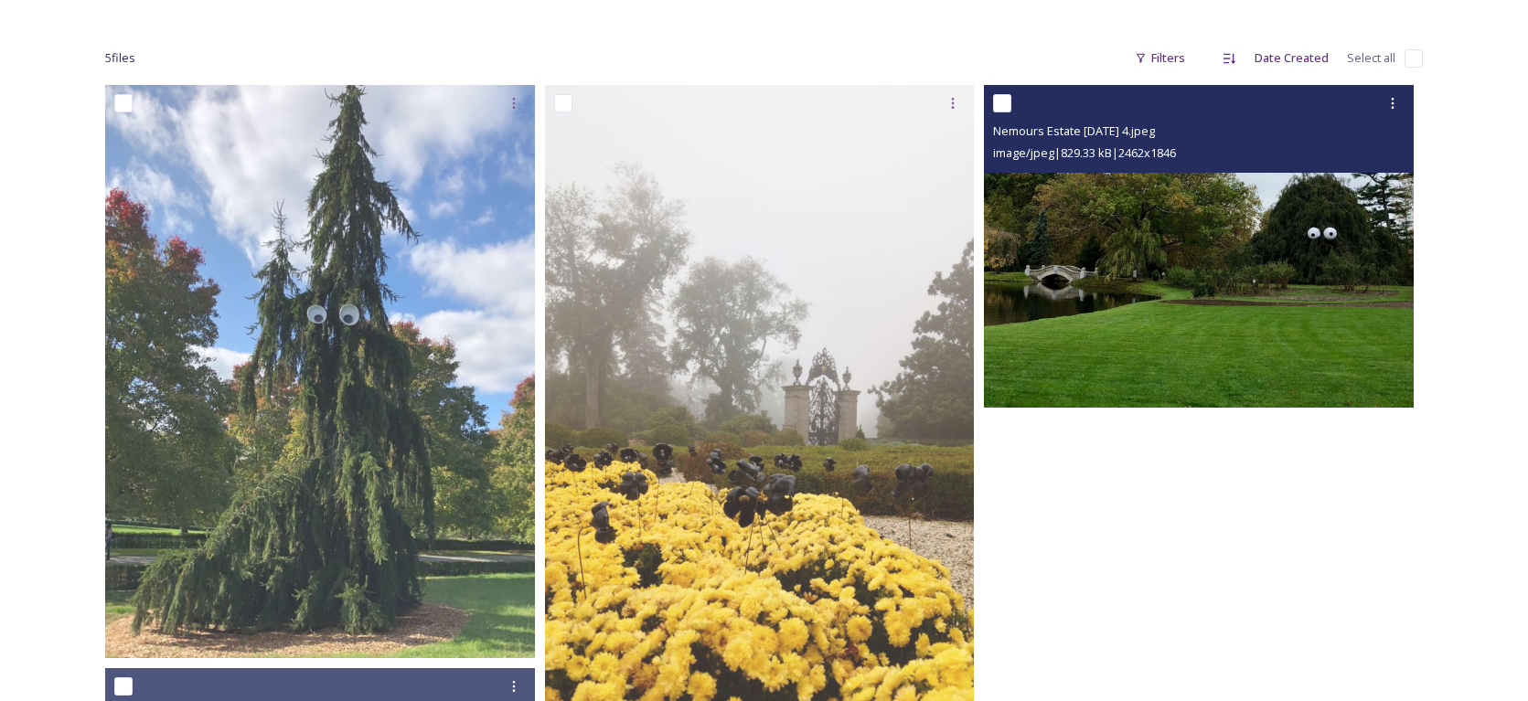
click at [1276, 270] on img at bounding box center [1199, 246] width 430 height 323
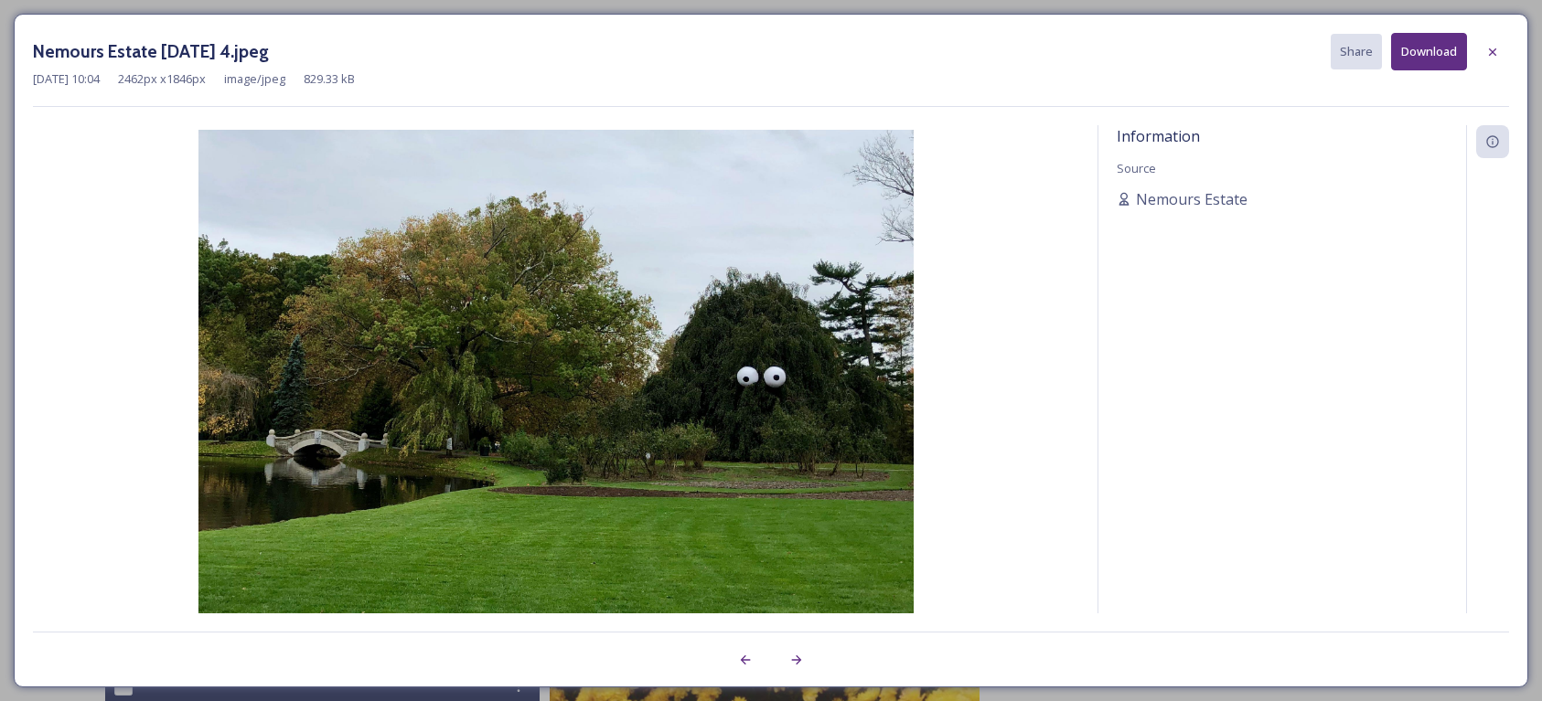
click at [1498, 52] on icon at bounding box center [1492, 52] width 15 height 15
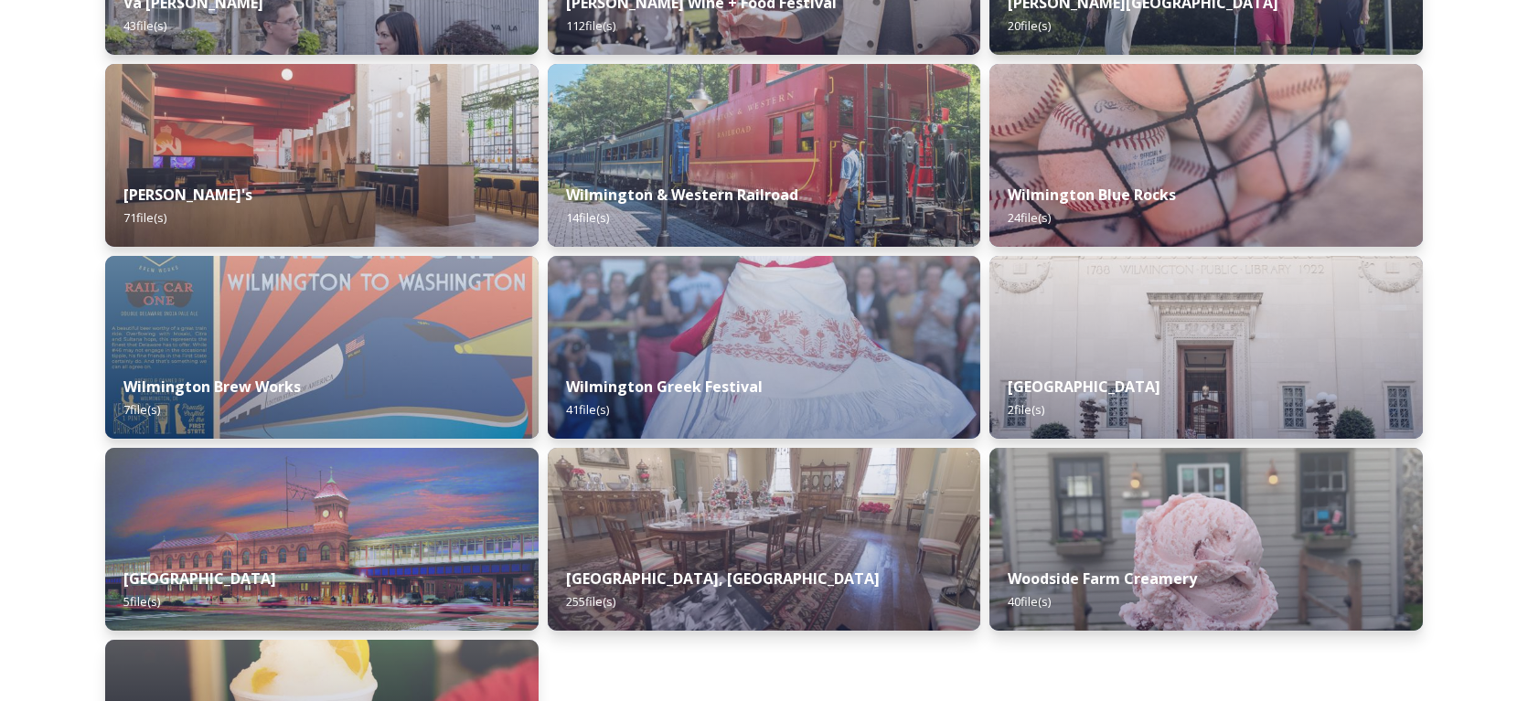
scroll to position [10738, 0]
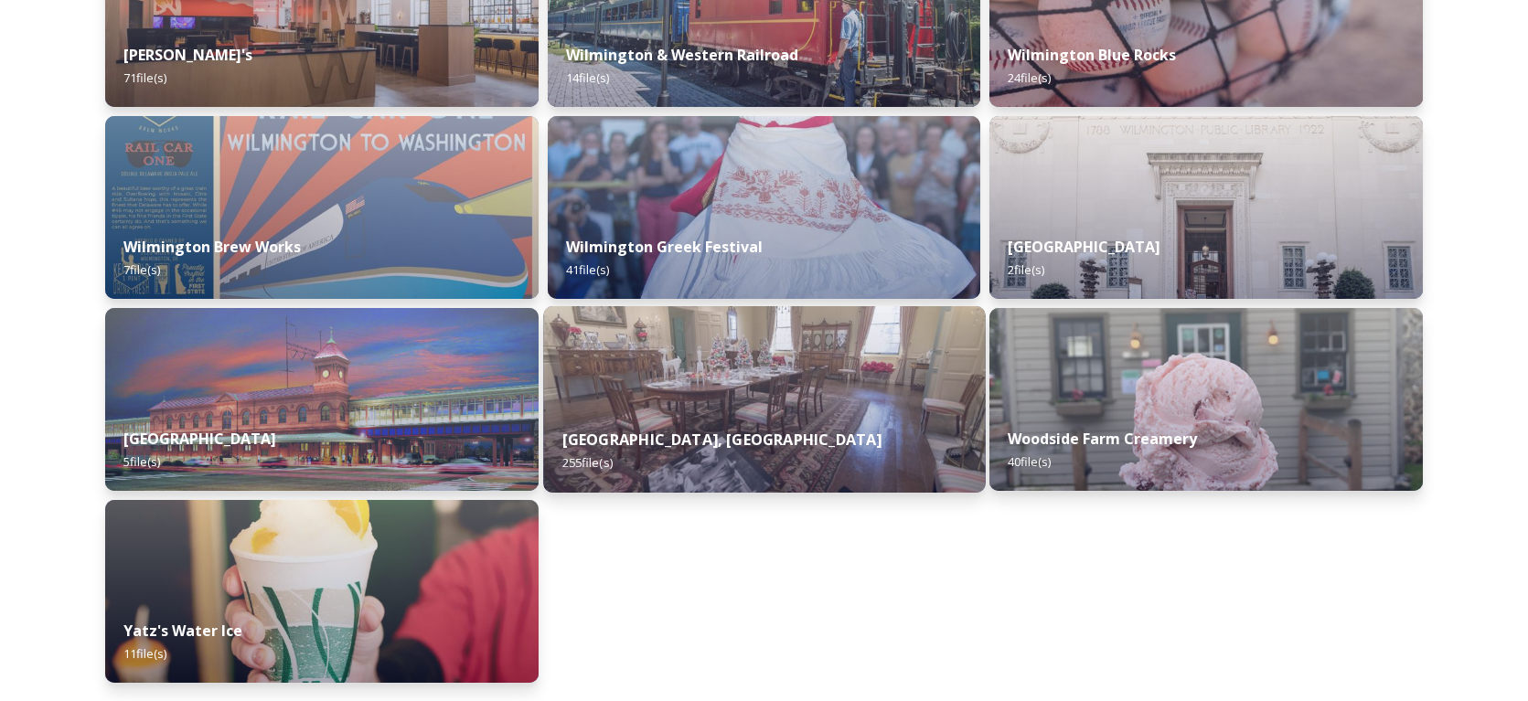
click at [765, 415] on div "[GEOGRAPHIC_DATA], Garden and Library 255 file(s)" at bounding box center [764, 451] width 442 height 83
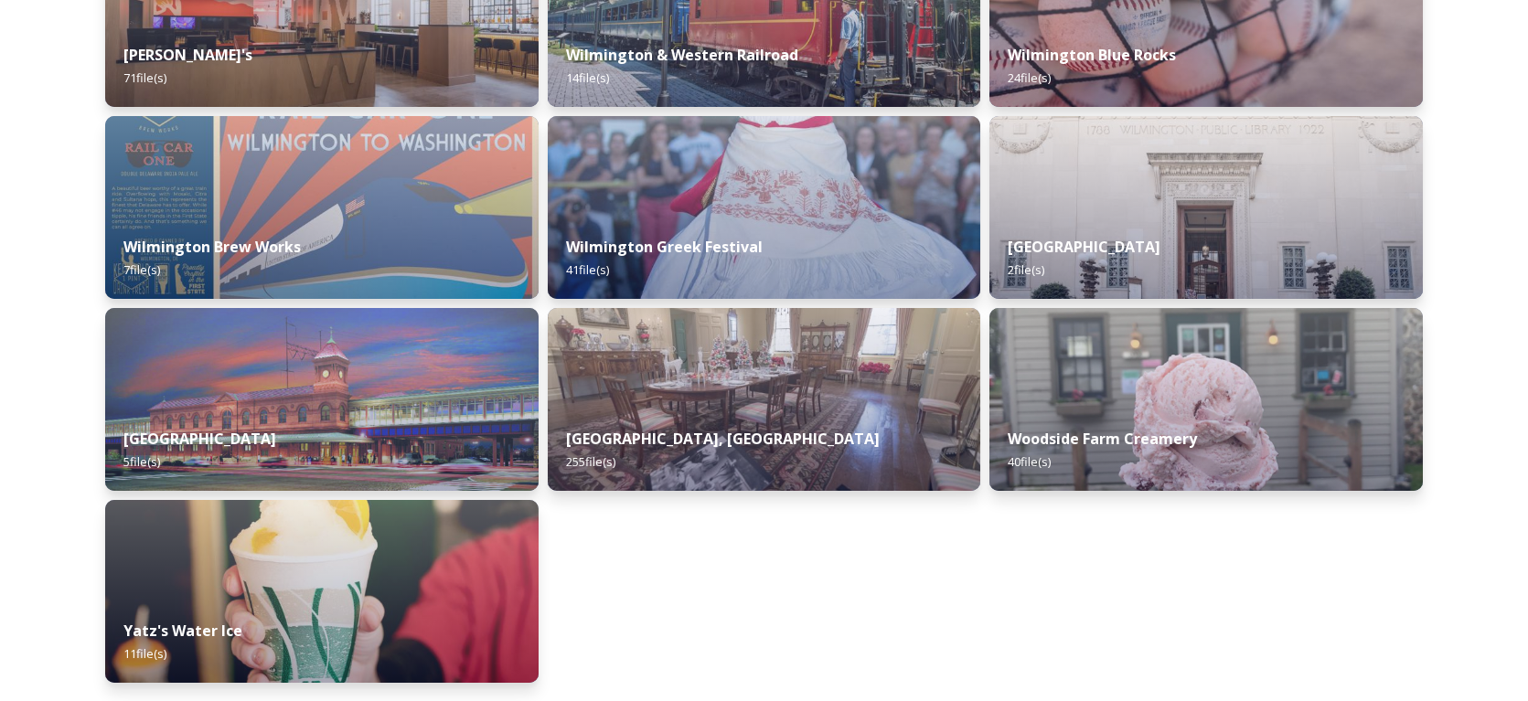
drag, startPoint x: 768, startPoint y: 412, endPoint x: 771, endPoint y: 426, distance: 14.0
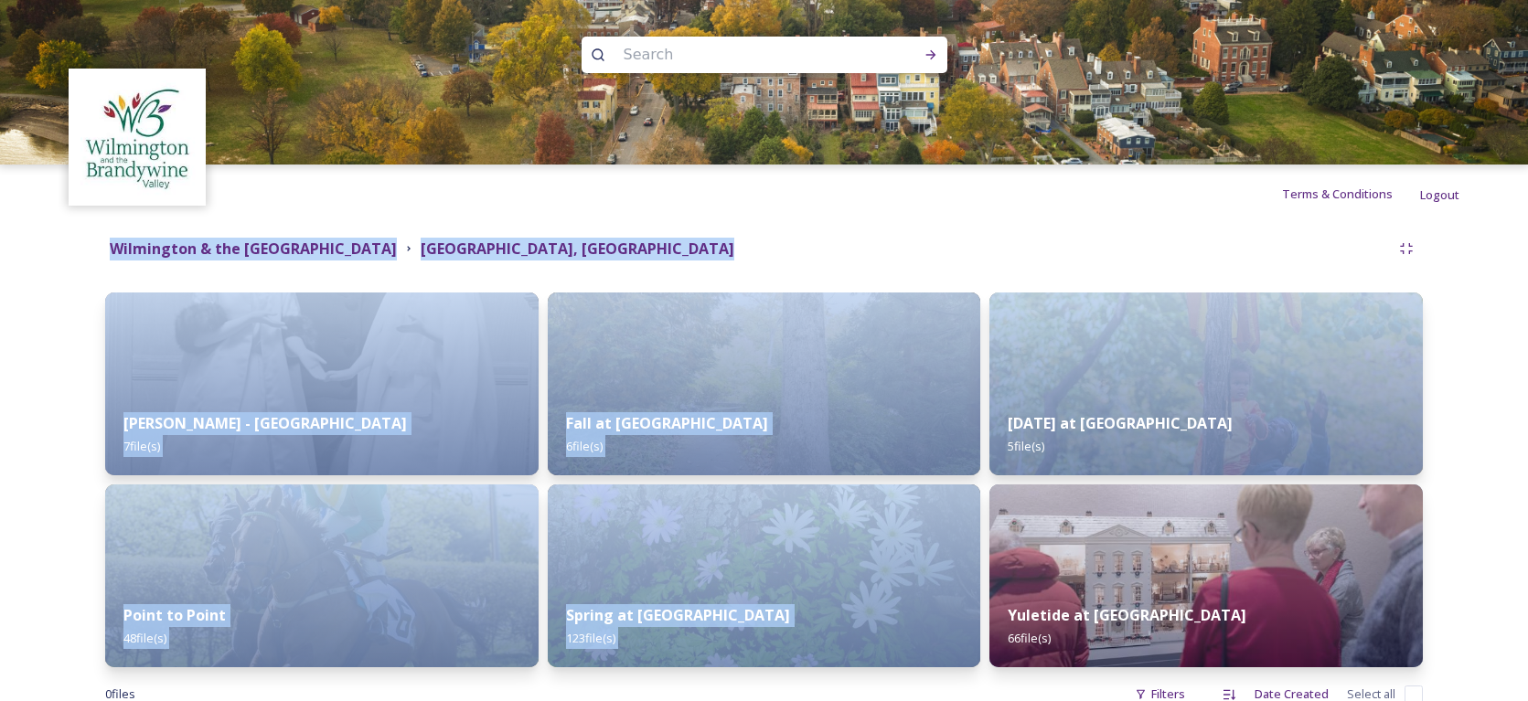
drag, startPoint x: 1527, startPoint y: 191, endPoint x: 1536, endPoint y: 336, distance: 145.7
click at [1528, 337] on html "Terms & Conditions Logout Shared by: Visit [GEOGRAPHIC_DATA] Wilmington & the […" at bounding box center [764, 376] width 1528 height 753
click at [785, 402] on div "Fall at [GEOGRAPHIC_DATA] 6 file(s)" at bounding box center [764, 435] width 442 height 83
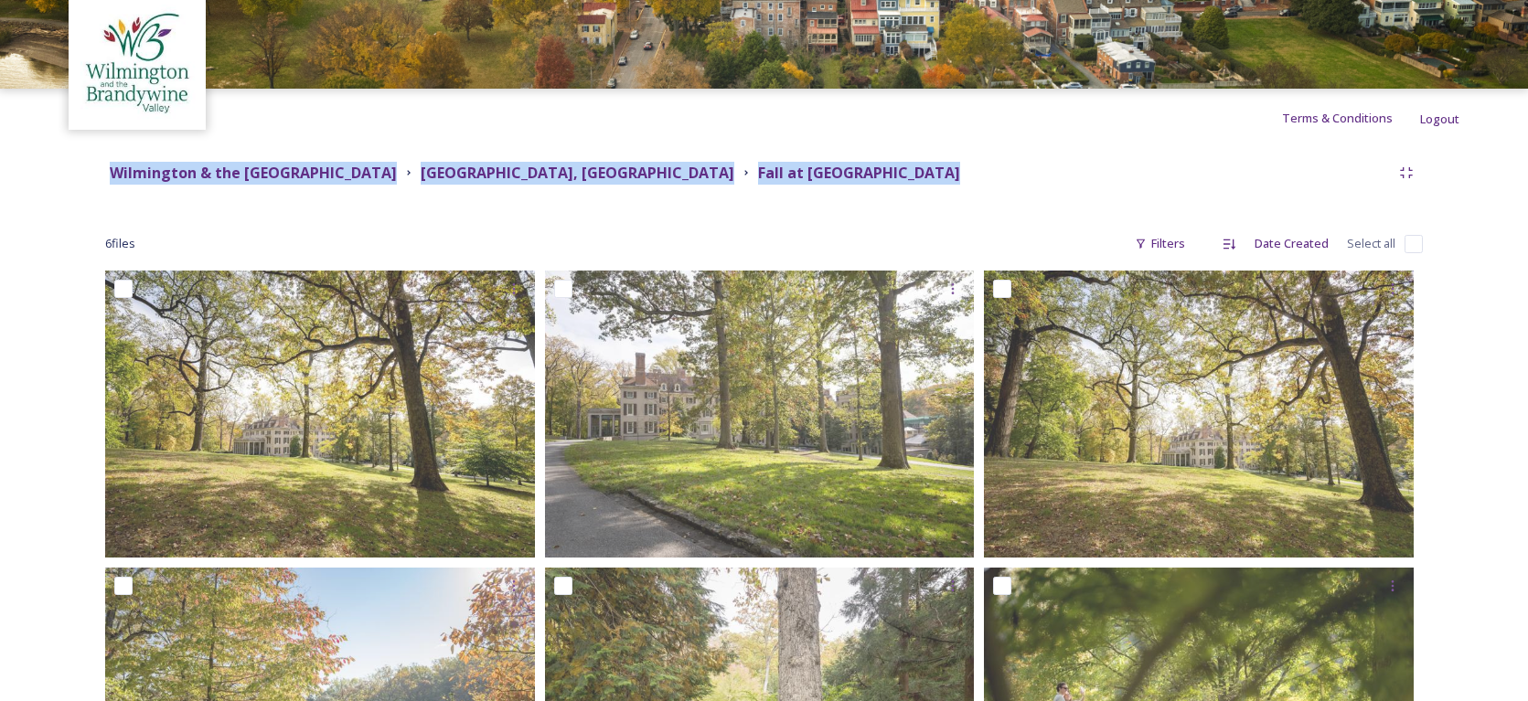
scroll to position [57, 0]
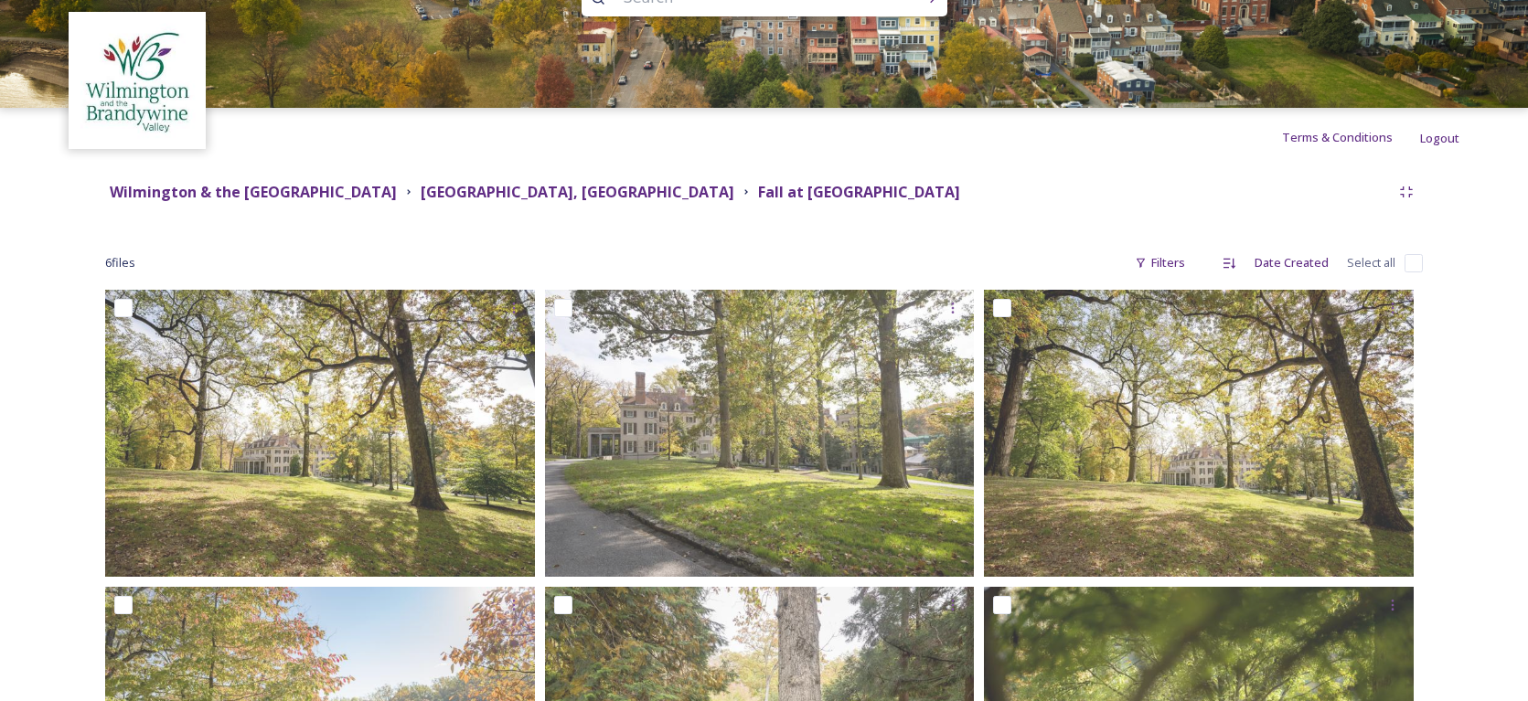
click at [1055, 246] on div "6 file s Filters Date Created Select all" at bounding box center [764, 263] width 1318 height 36
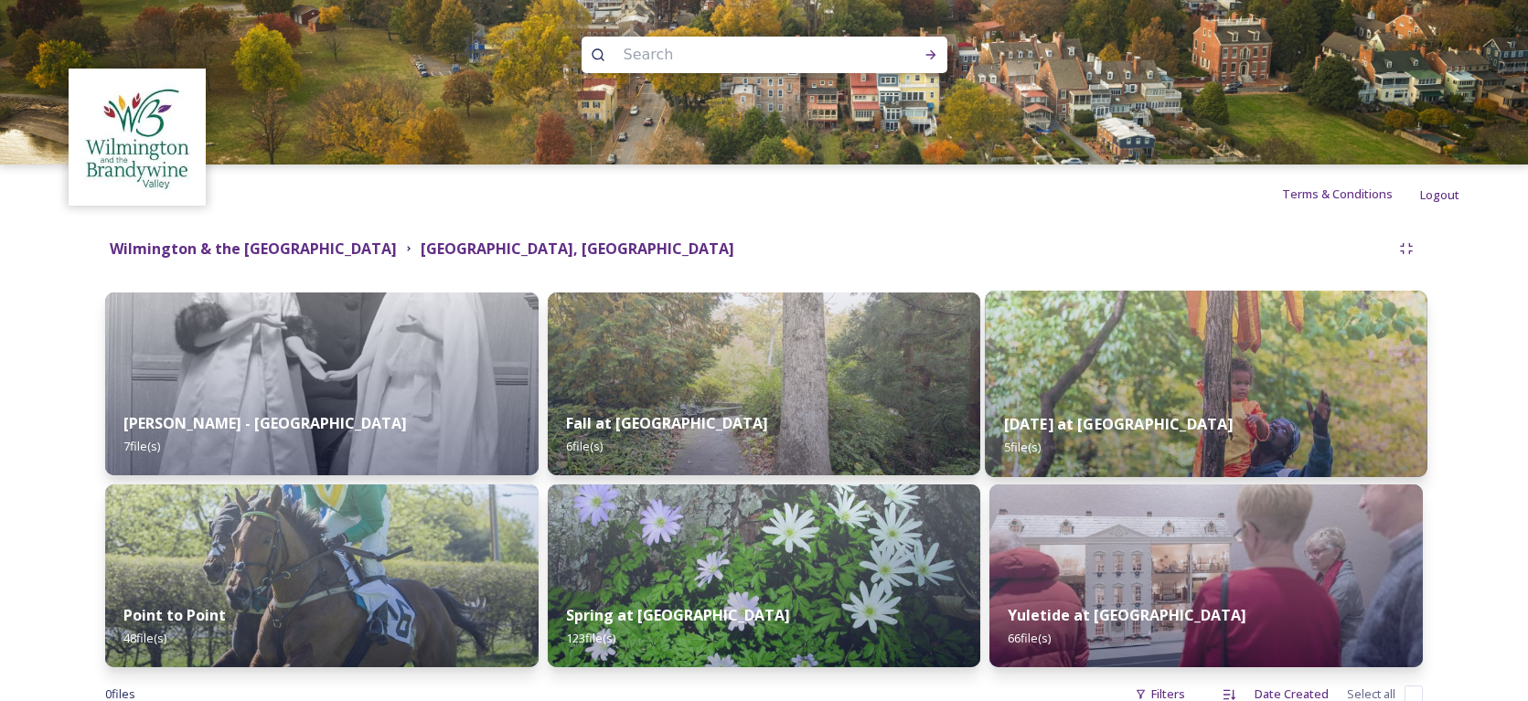
click at [1218, 412] on div "[DATE] at [GEOGRAPHIC_DATA] 5 file(s)" at bounding box center [1207, 435] width 442 height 83
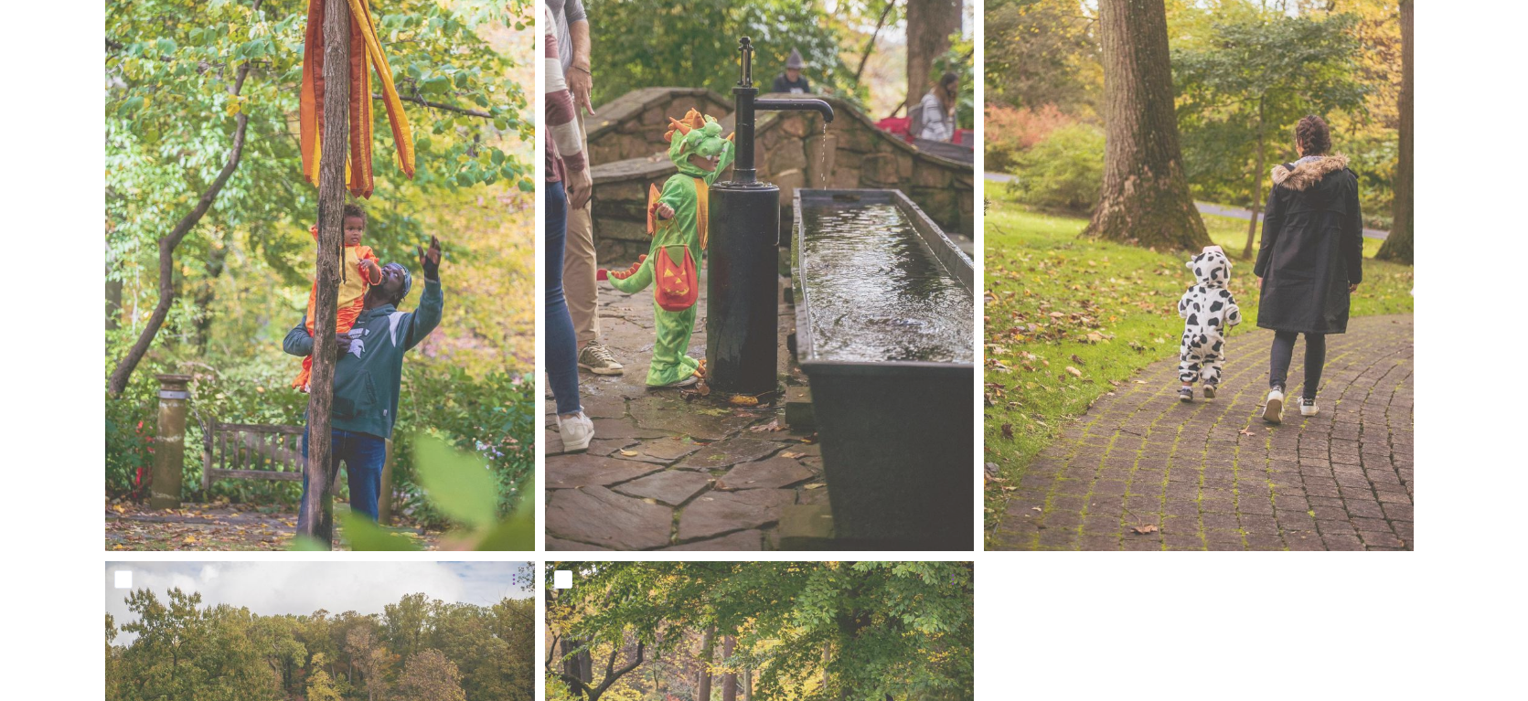
scroll to position [229, 0]
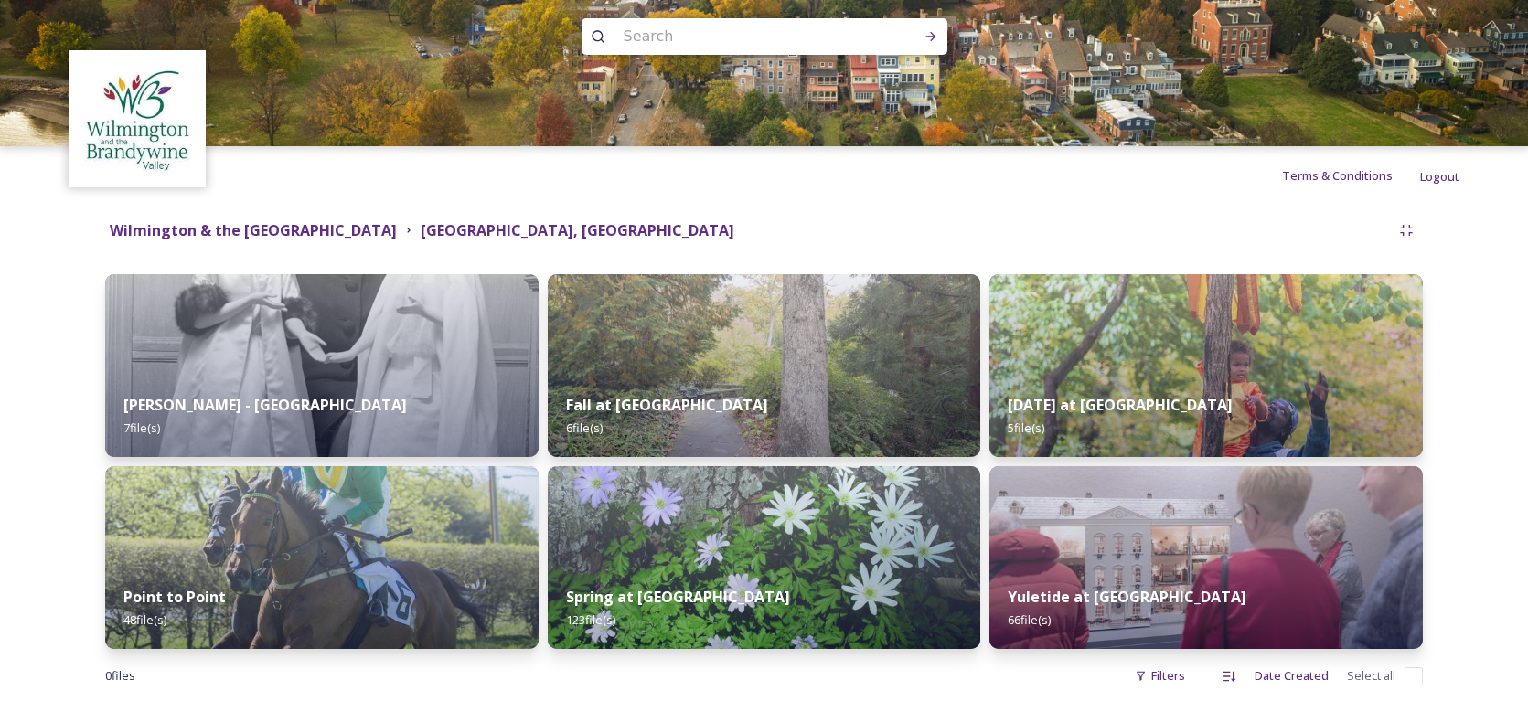
scroll to position [51, 0]
